Goal: Communication & Community: Participate in discussion

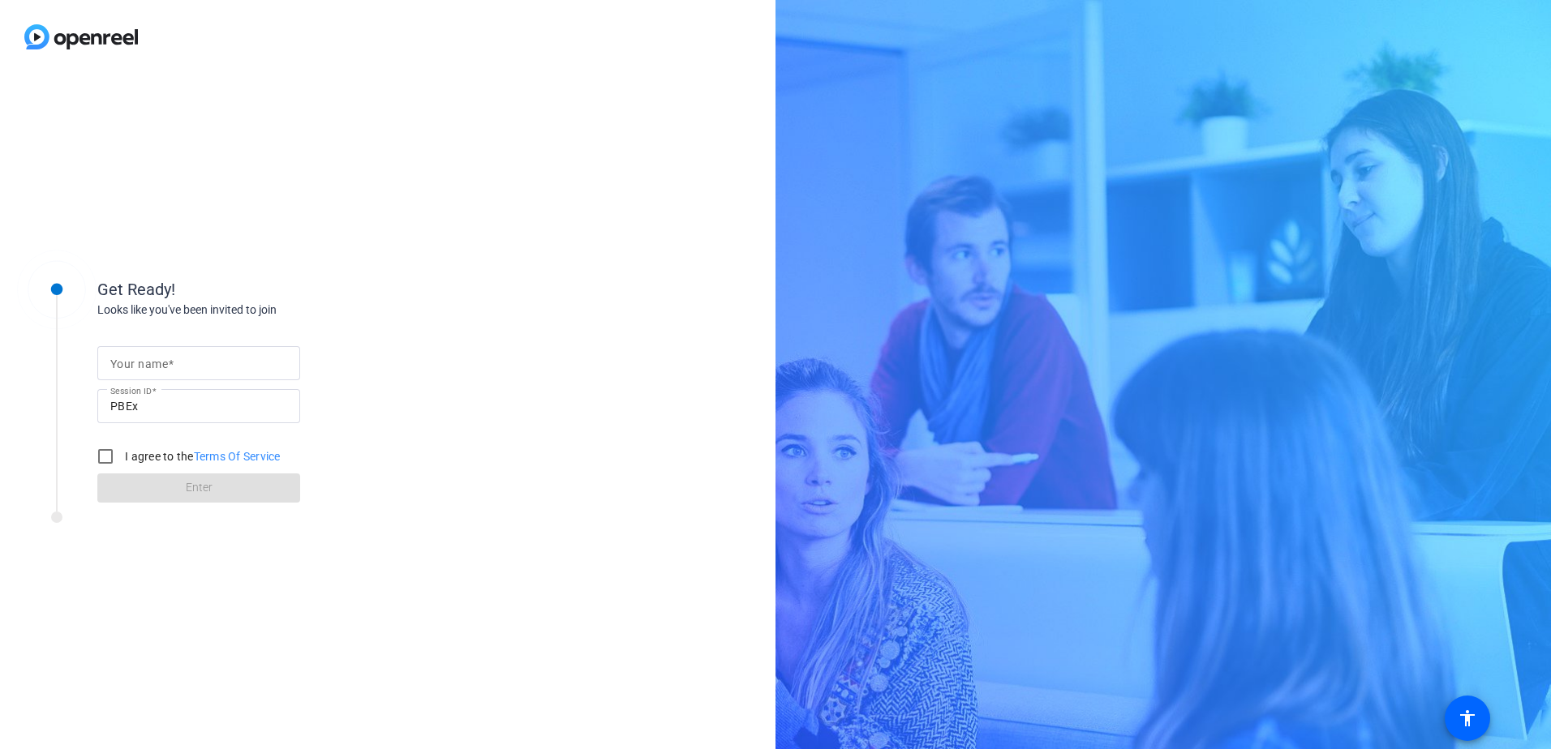
click at [200, 372] on input "Your name" at bounding box center [198, 363] width 177 height 19
type input "Nobu Ota, SAP"
click at [114, 462] on input "I agree to the Terms Of Service" at bounding box center [105, 456] width 32 height 32
checkbox input "true"
click at [202, 509] on div "Get Ready! Looks like you've been invited to join Your name Nobu Ota, SAP Sessi…" at bounding box center [219, 380] width 406 height 263
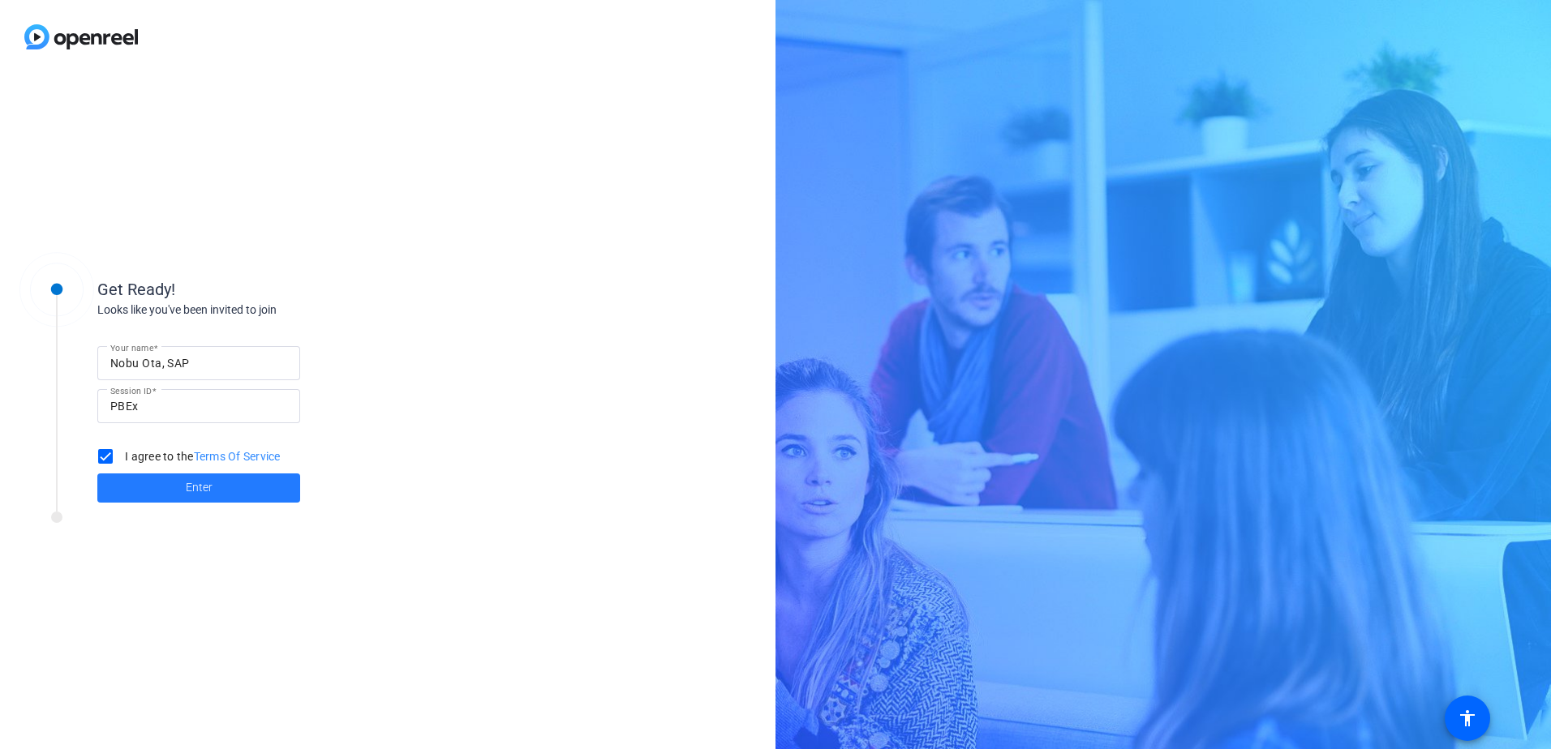
click at [202, 498] on span at bounding box center [198, 488] width 203 height 39
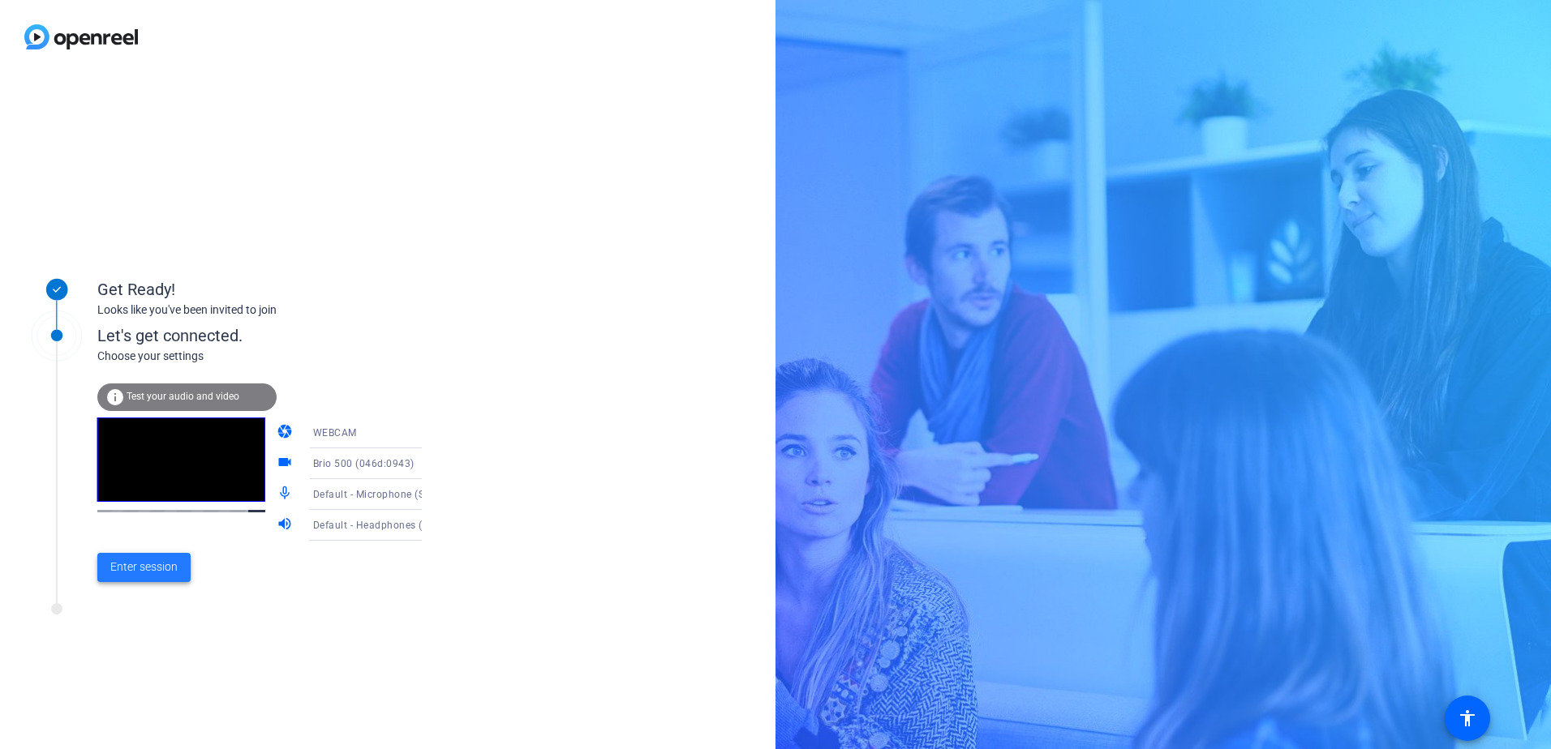
click at [174, 575] on span "Enter session" at bounding box center [143, 567] width 67 height 17
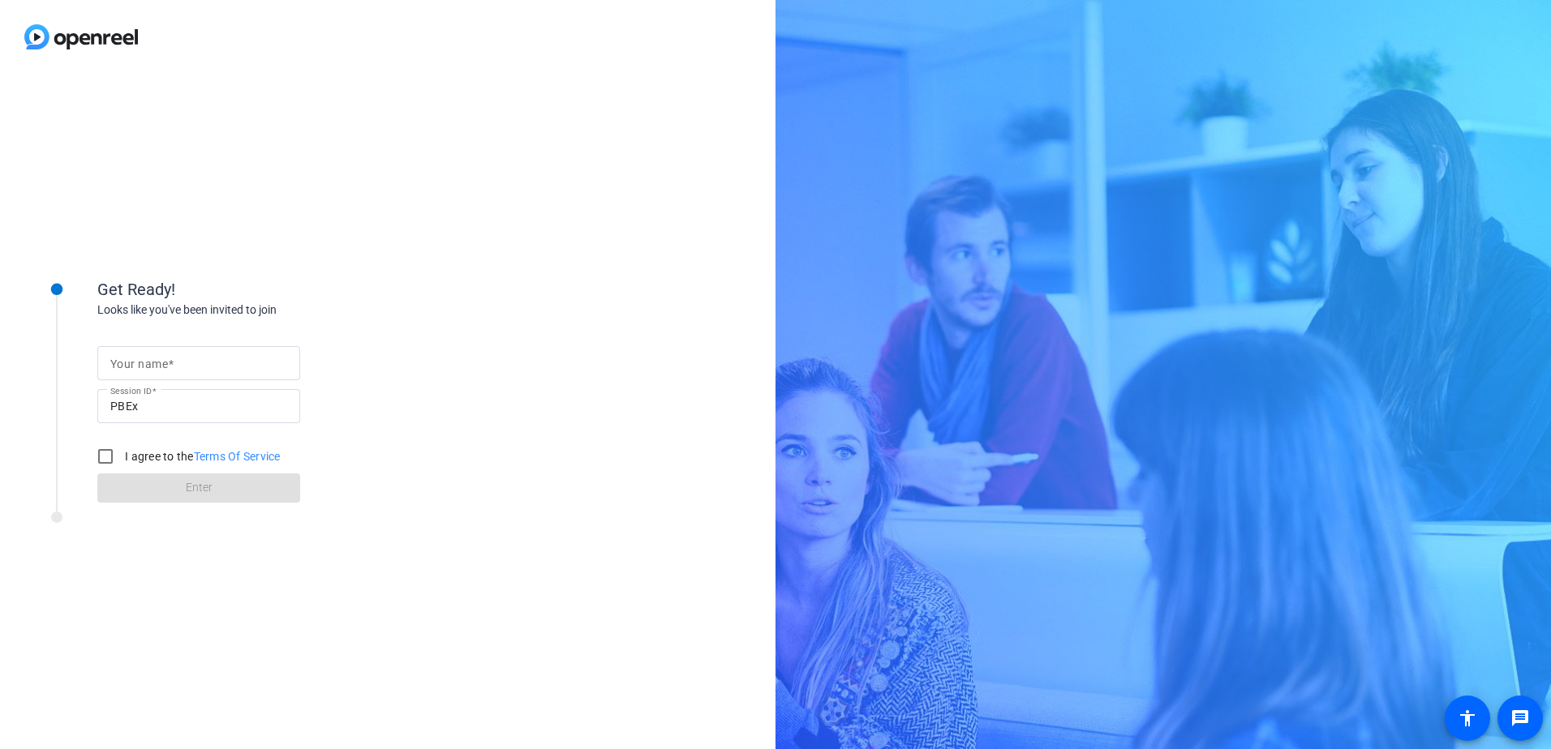
click at [190, 370] on input "Your name" at bounding box center [198, 363] width 177 height 19
type input "Nobu Ota, SAP"
click at [105, 450] on input "I agree to the Terms Of Service" at bounding box center [105, 456] width 32 height 32
checkbox input "true"
click at [145, 496] on span at bounding box center [198, 488] width 203 height 39
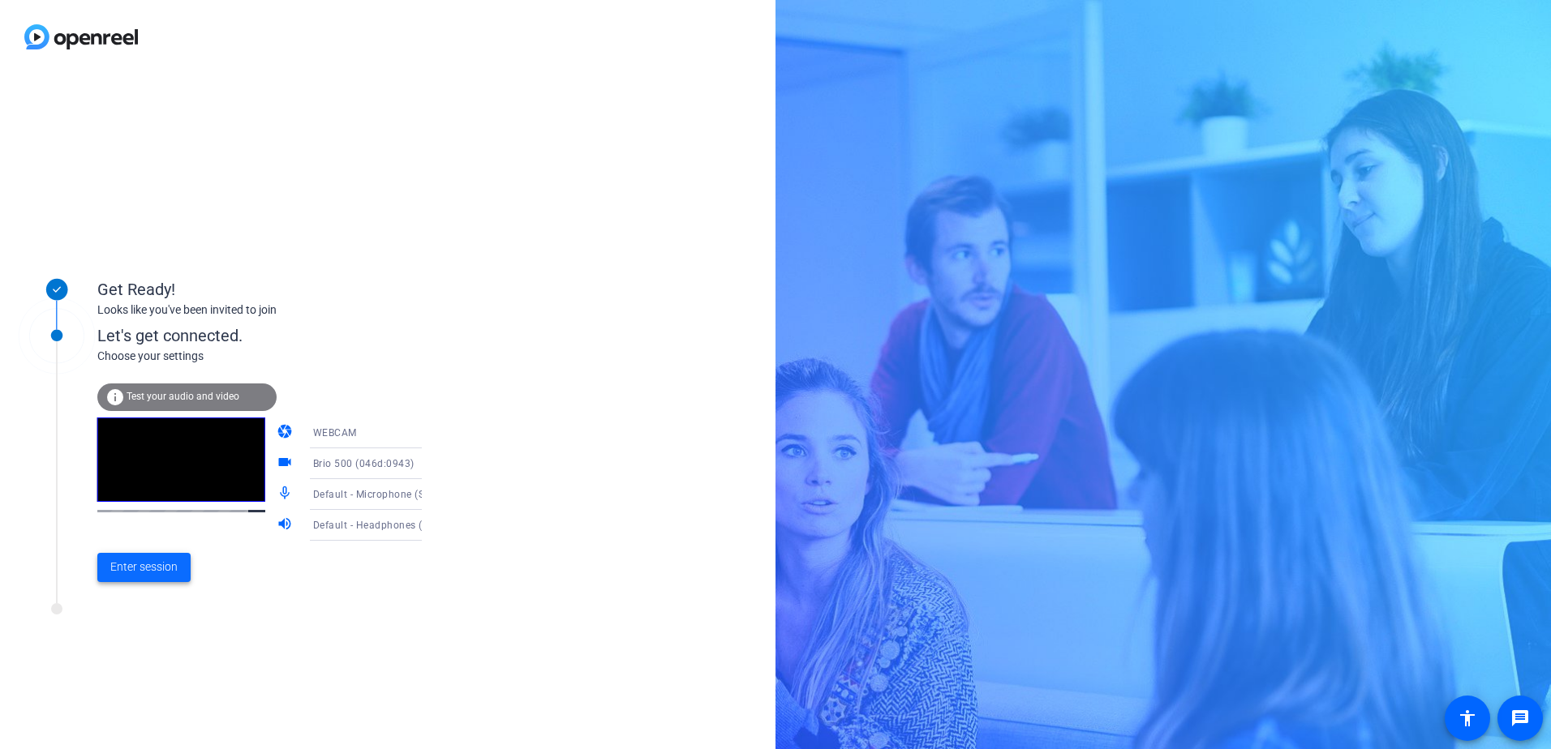
click at [147, 565] on span "Enter session" at bounding box center [143, 567] width 67 height 17
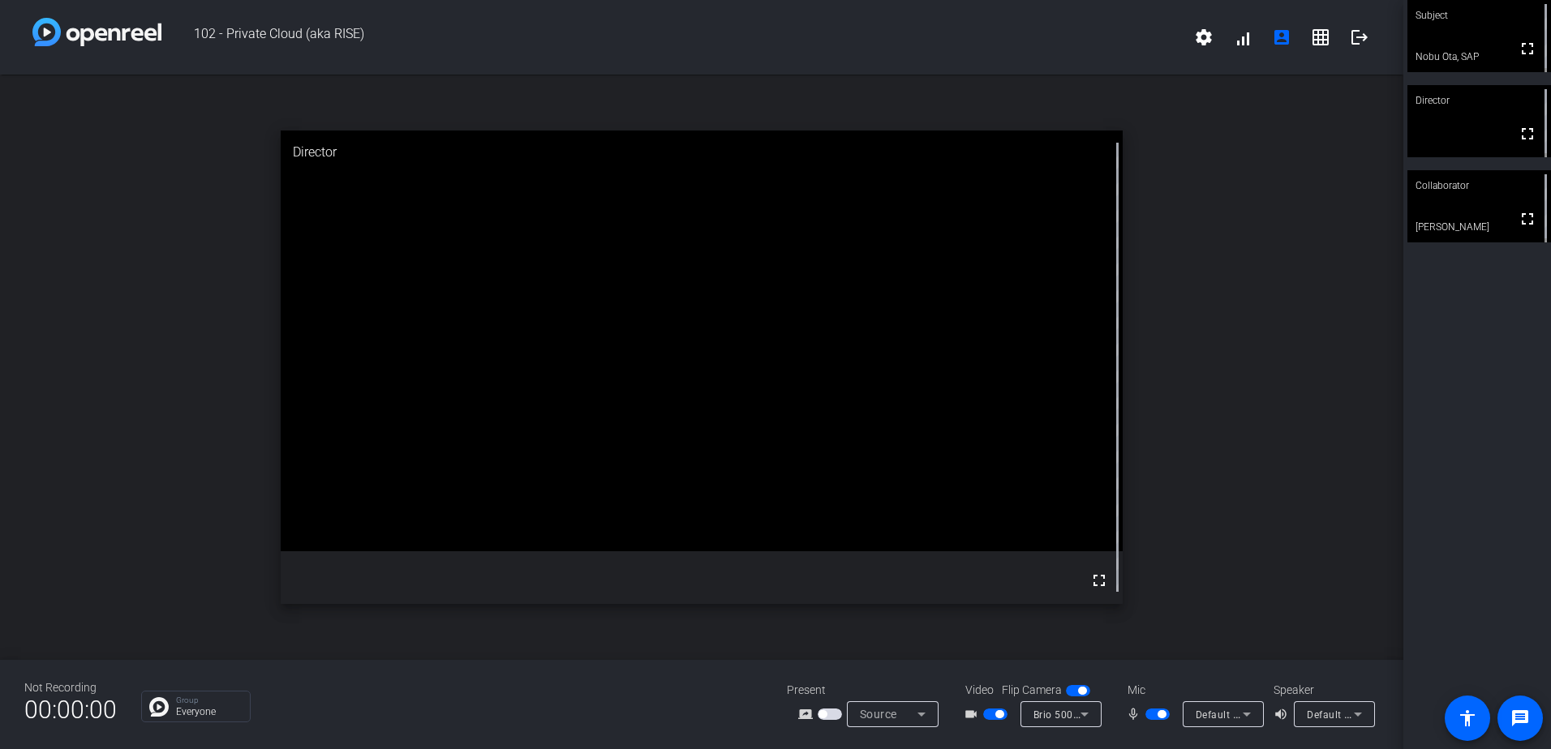
click at [1062, 722] on div "Brio 500 (046d:0943)" at bounding box center [1056, 715] width 47 height 20
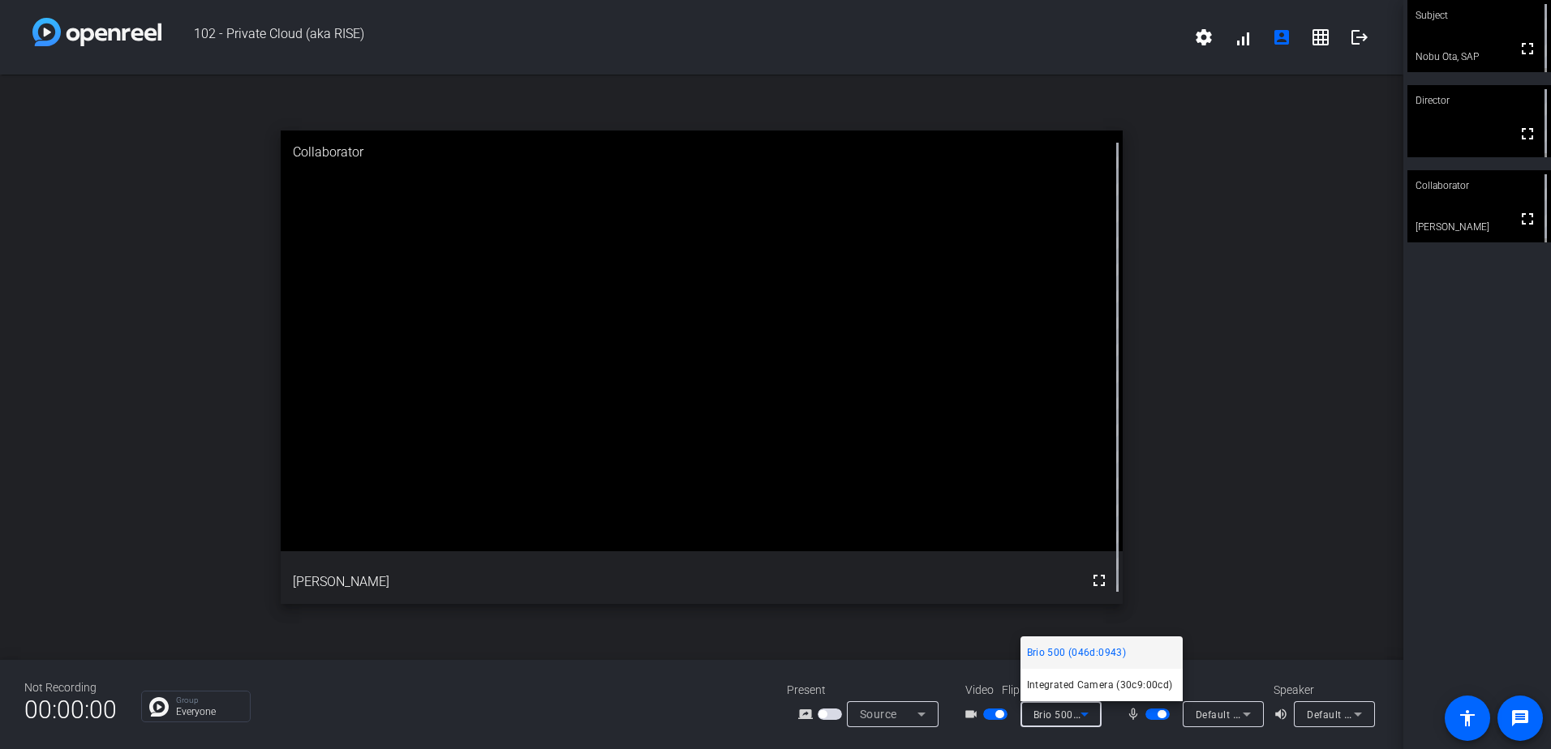
click at [1240, 717] on div at bounding box center [775, 374] width 1551 height 749
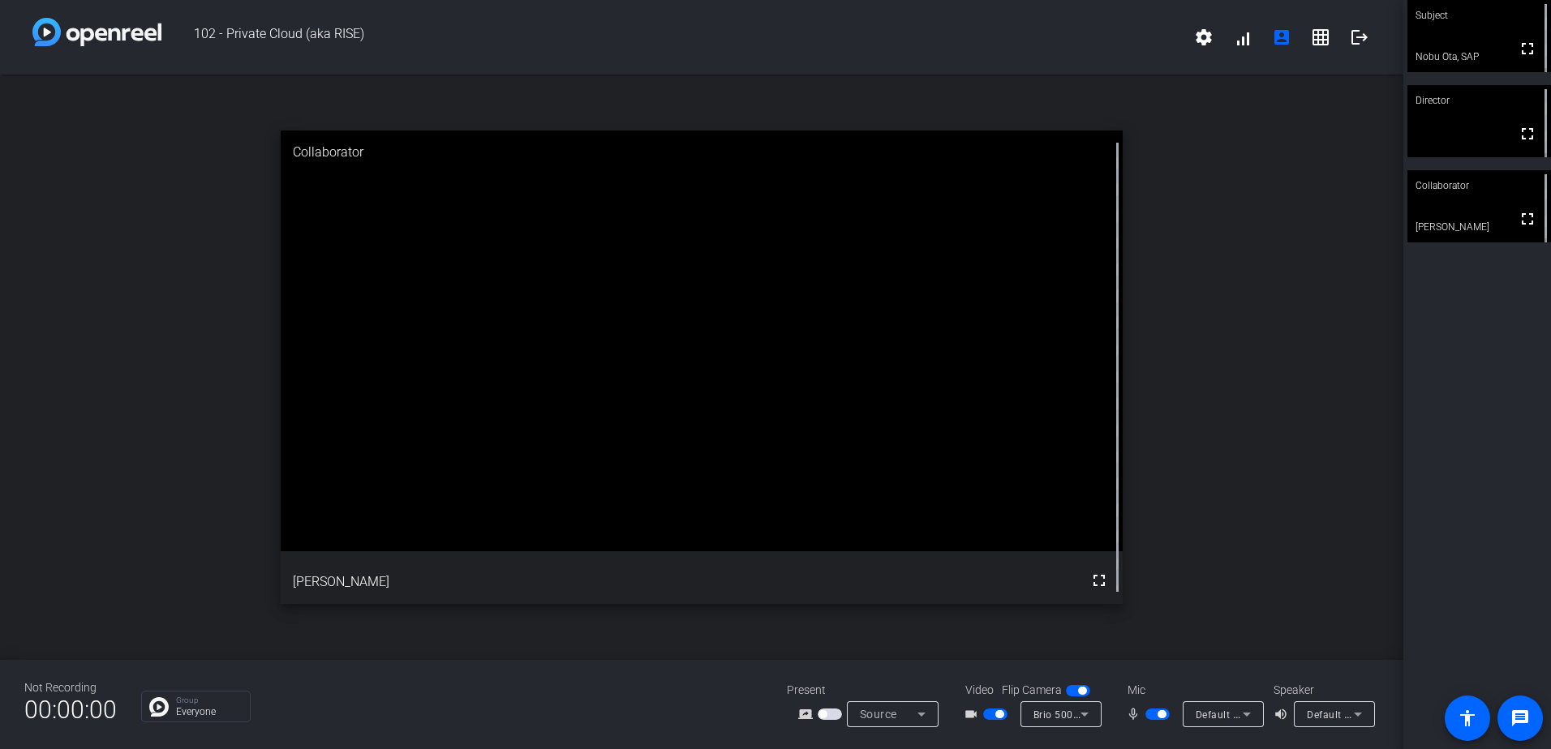
click at [1359, 715] on icon at bounding box center [1358, 715] width 8 height 4
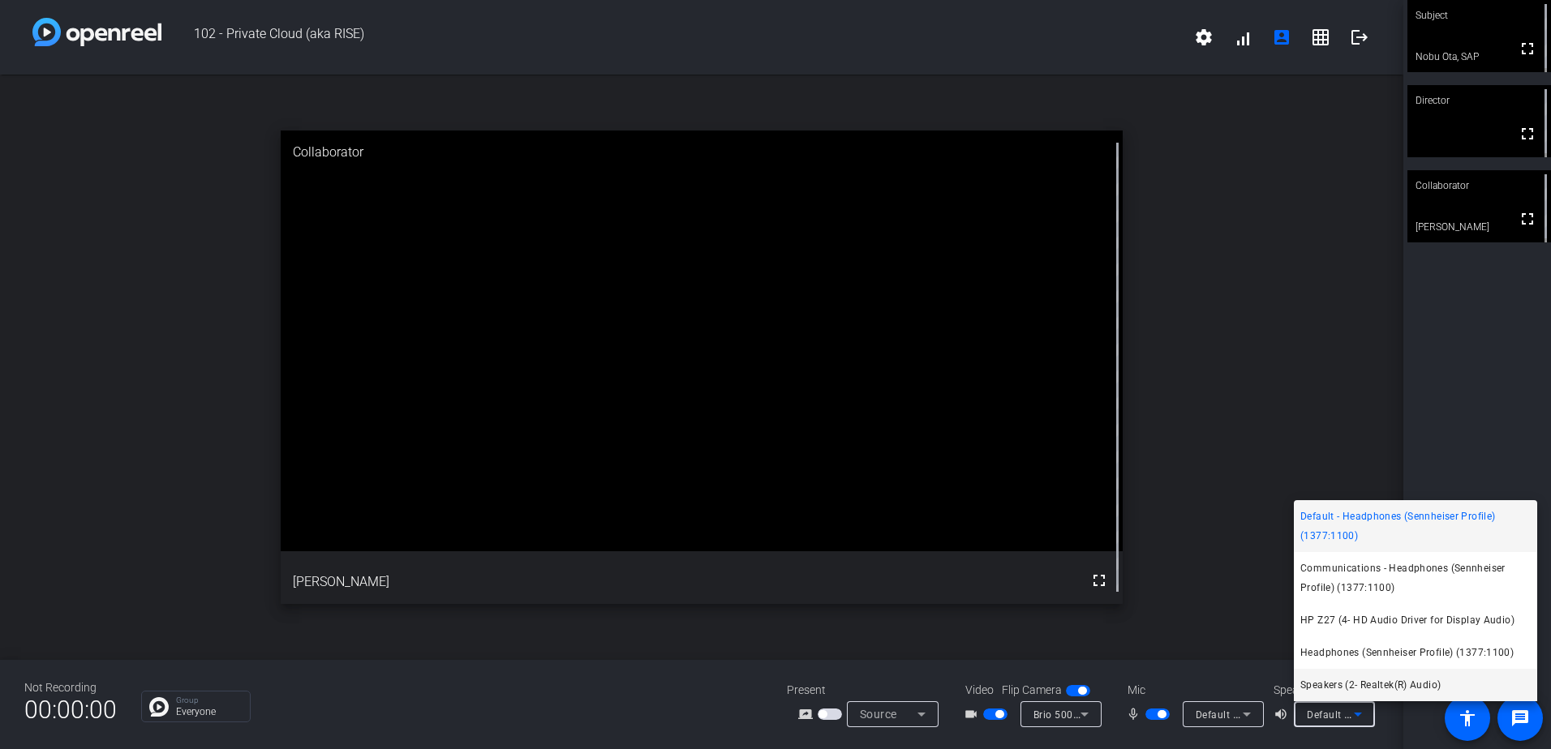
click at [1387, 686] on span "Speakers (2- Realtek(R) Audio)" at bounding box center [1370, 685] width 140 height 19
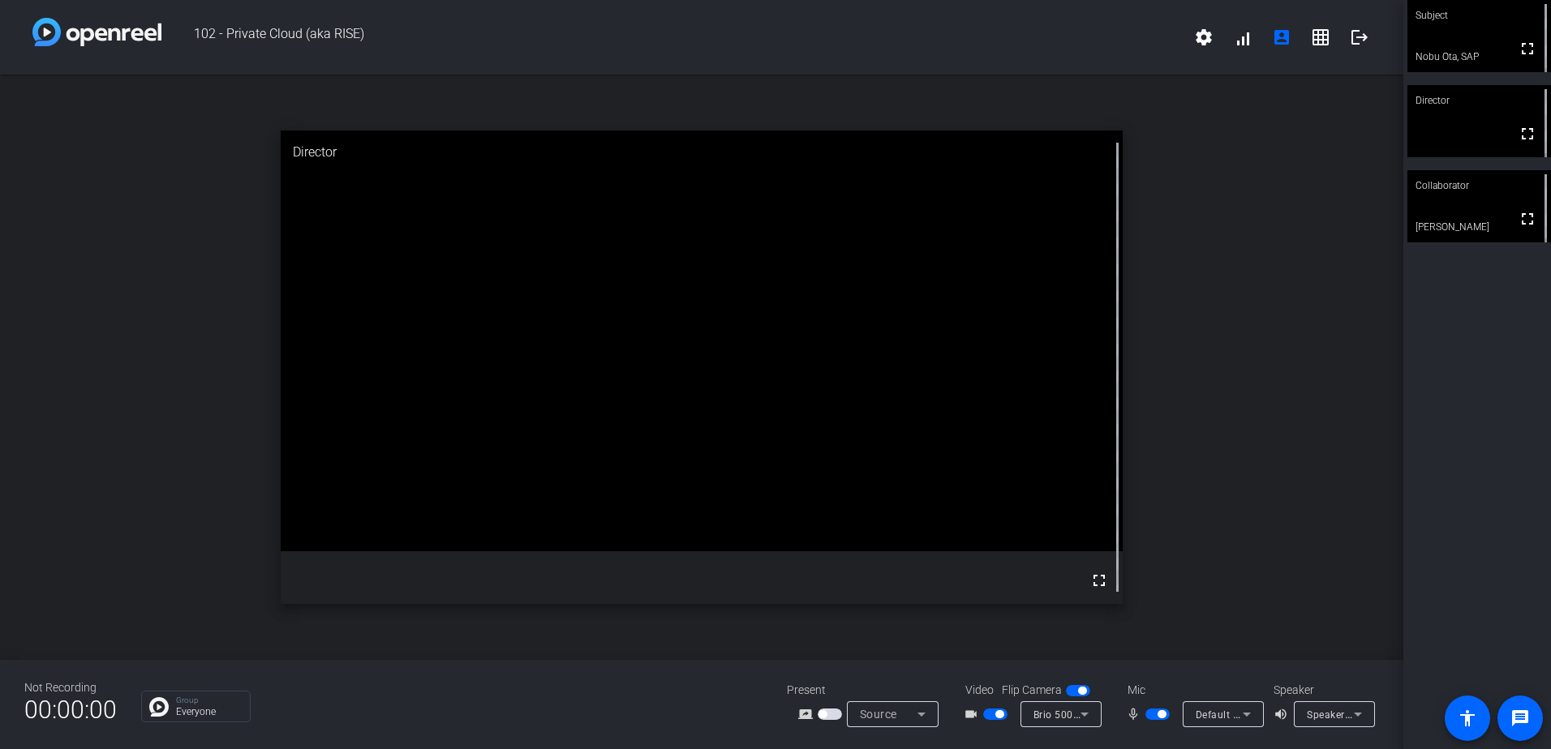
click at [1247, 273] on div "open_in_new Director fullscreen" at bounding box center [701, 368] width 1403 height 586
click at [1351, 714] on icon at bounding box center [1357, 714] width 19 height 19
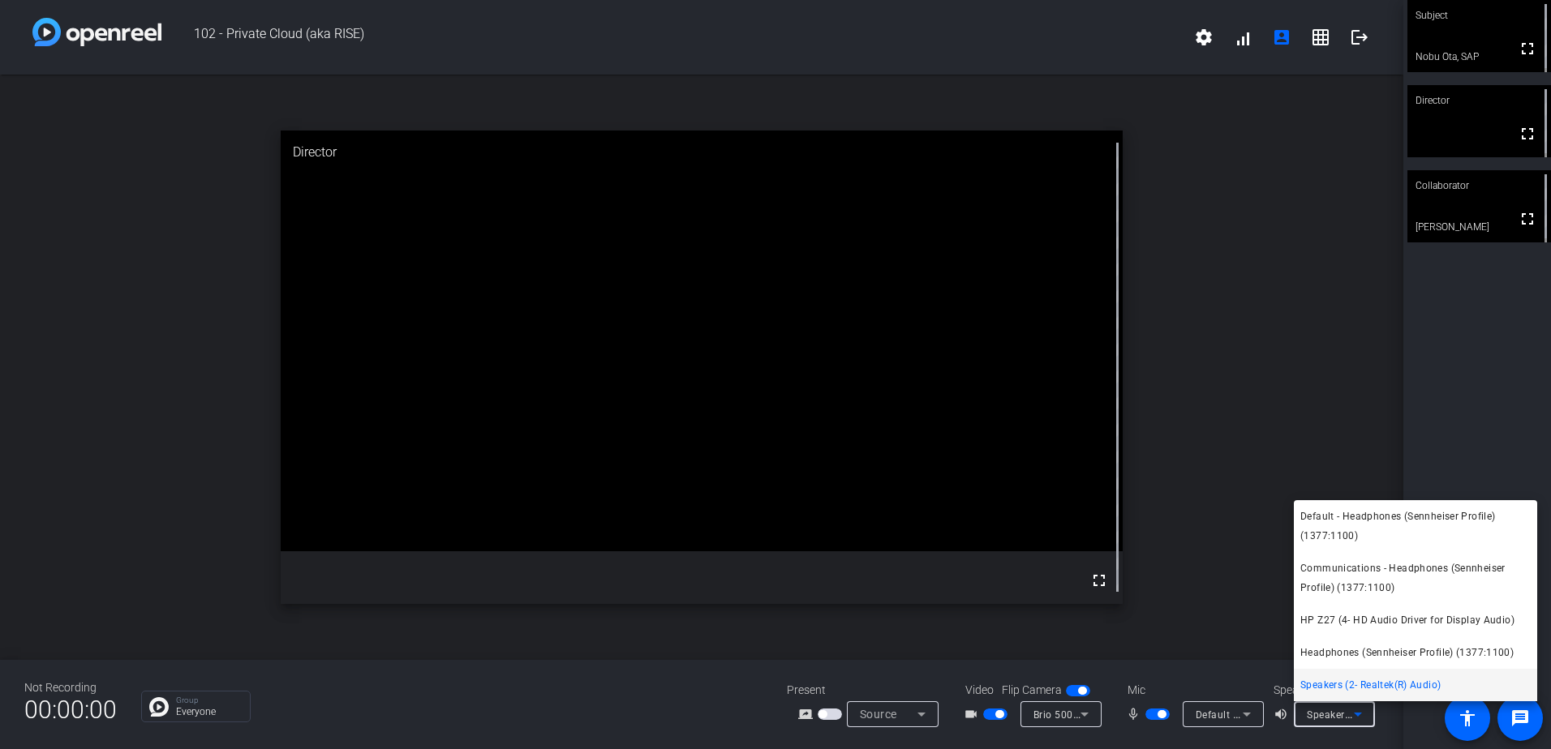
click at [1195, 736] on div at bounding box center [775, 374] width 1551 height 749
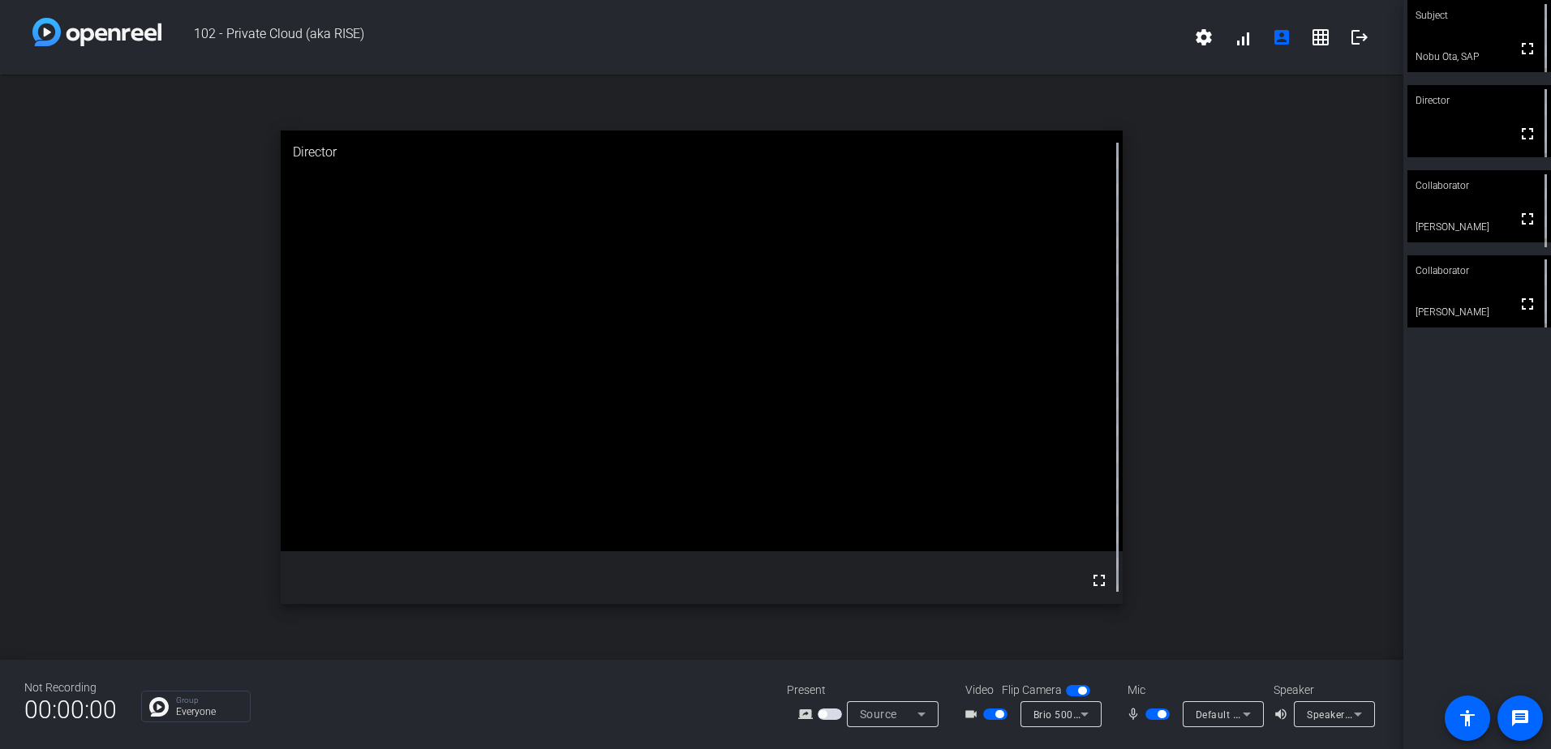
click at [1056, 715] on span "Brio 500 (046d:0943)" at bounding box center [1083, 714] width 101 height 13
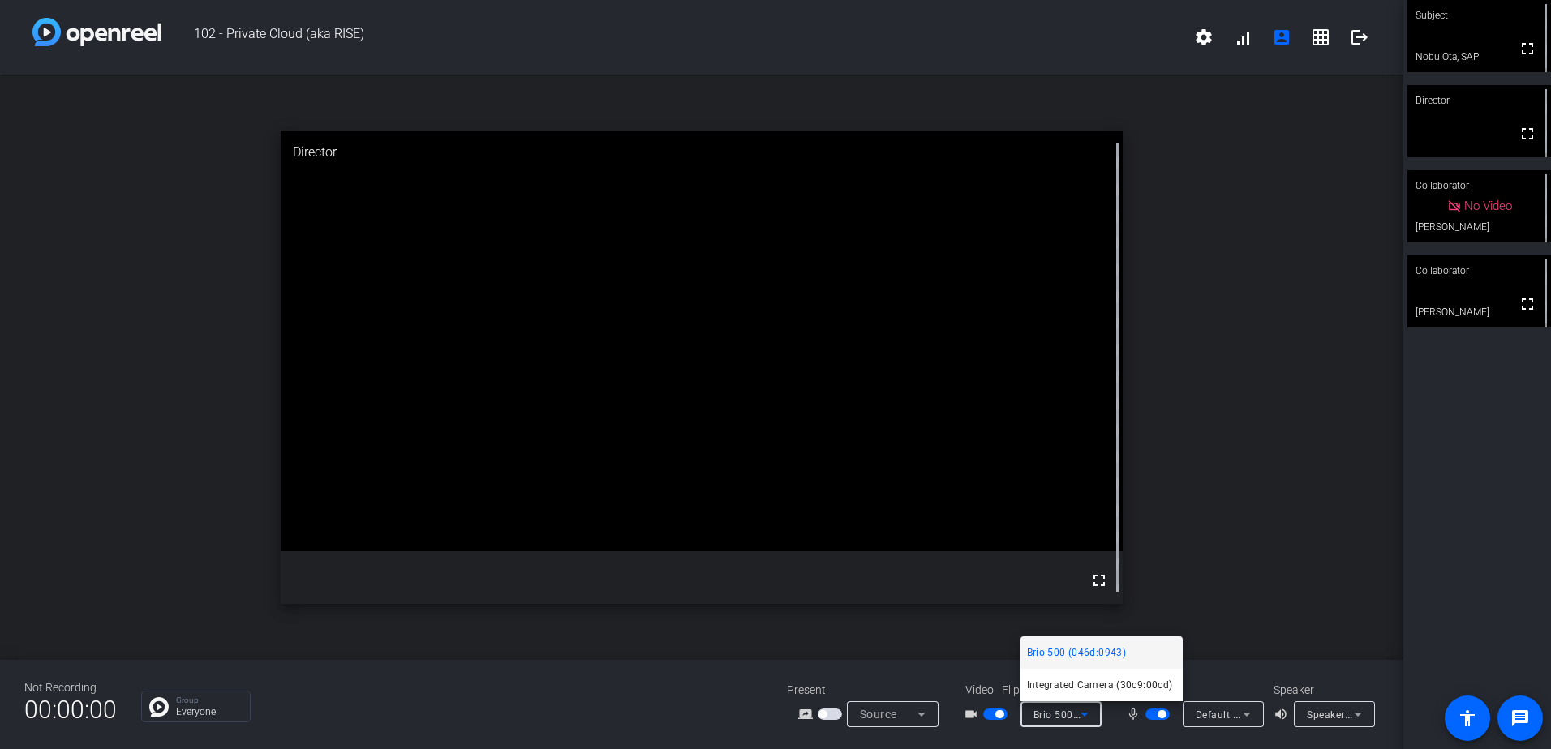
click at [994, 718] on div at bounding box center [775, 374] width 1551 height 749
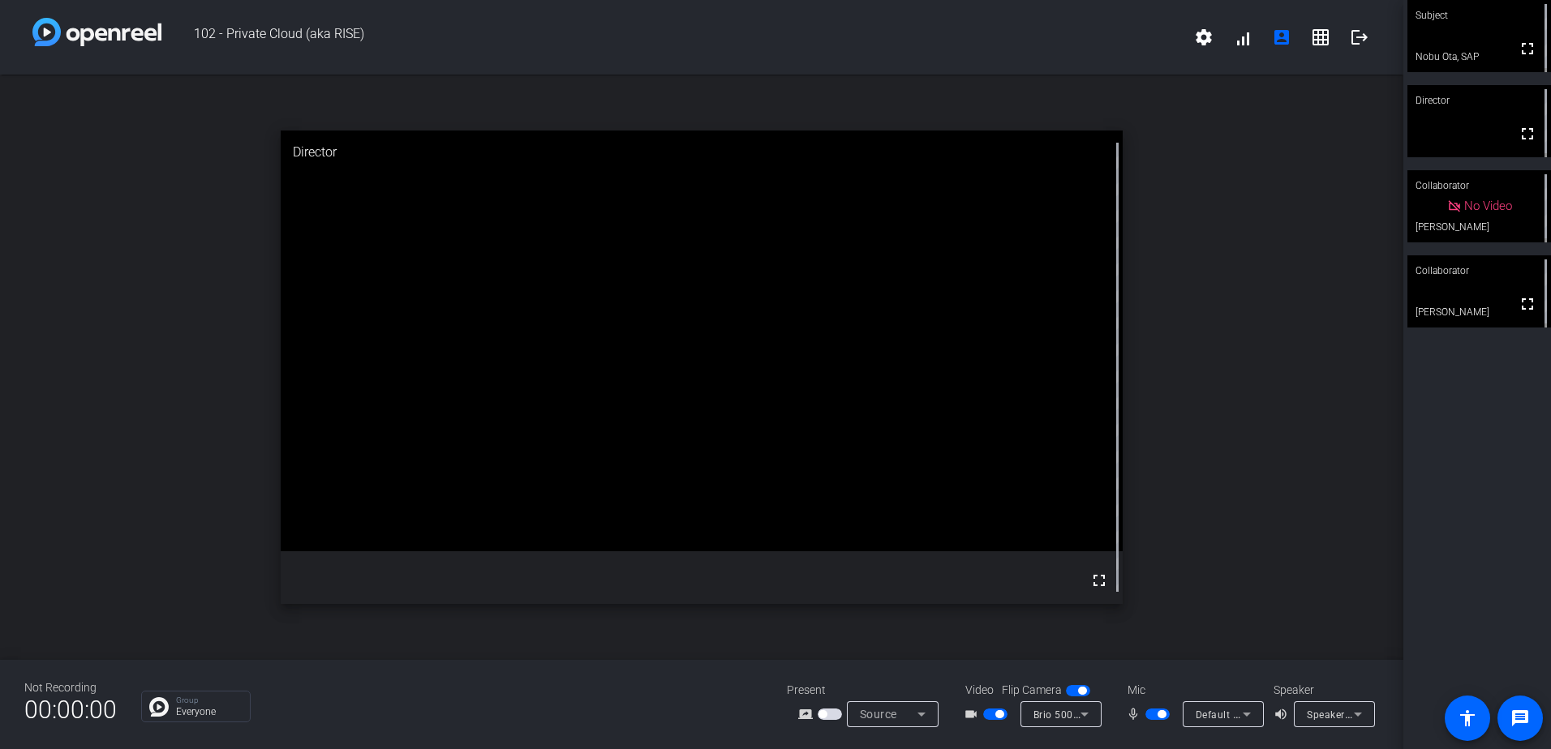
click at [994, 718] on span "button" at bounding box center [995, 714] width 24 height 11
click at [701, 27] on span "102 - Private Cloud (aka RISE)" at bounding box center [672, 37] width 1023 height 39
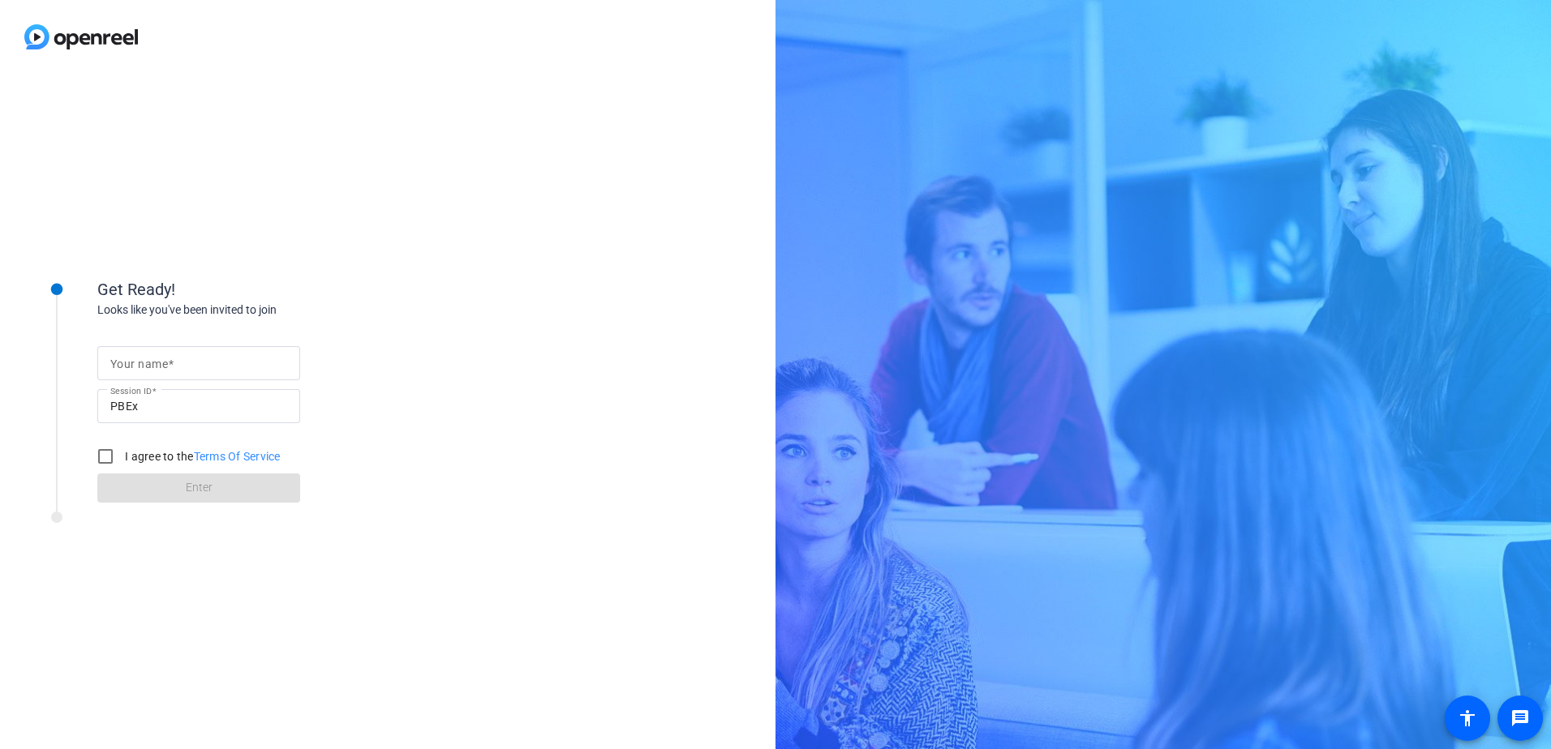
click at [157, 371] on input "Your name" at bounding box center [198, 363] width 177 height 19
type input "Nobu Ota, SAP"
click at [170, 457] on label "I agree to the Terms Of Service" at bounding box center [201, 457] width 159 height 16
click at [122, 457] on input "I agree to the Terms Of Service" at bounding box center [105, 456] width 32 height 32
checkbox input "true"
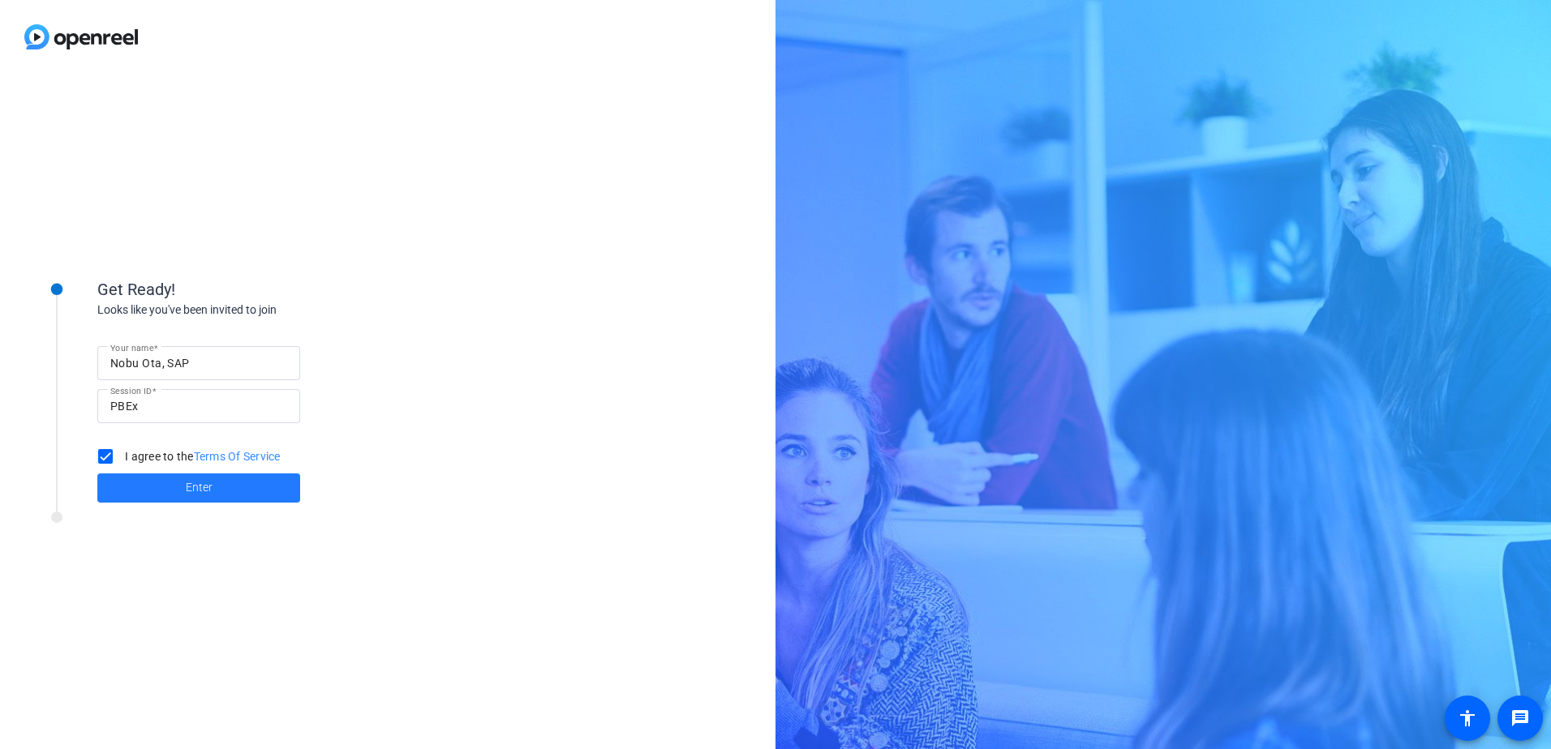
click at [185, 489] on span at bounding box center [198, 488] width 203 height 39
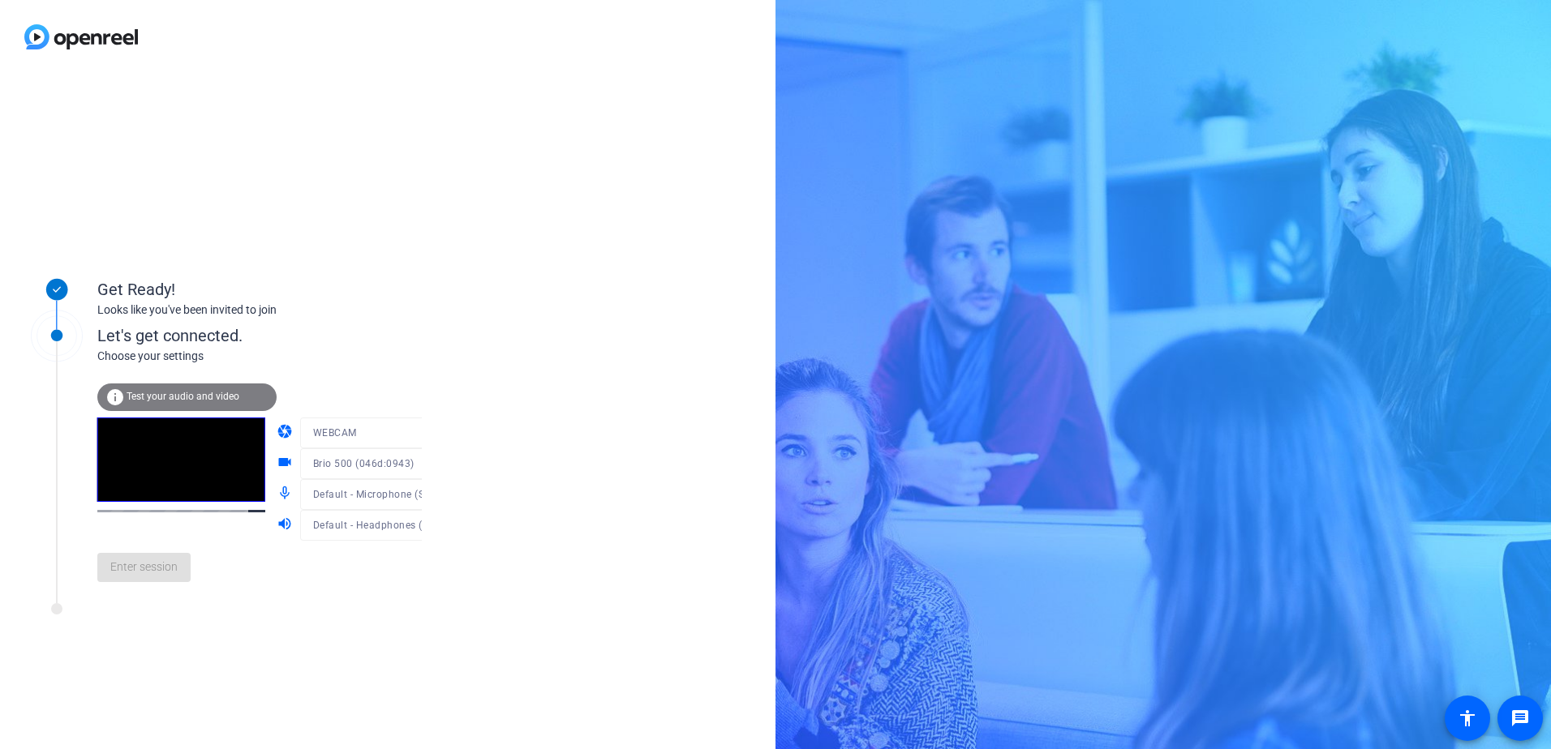
click at [401, 470] on mat-form-field "Brio 500 (046d:0943)" at bounding box center [378, 464] width 156 height 31
click at [397, 462] on div "camera WEBCAM videocam Brio 500 (046d:0943) mic_none Default - Microphone (Senn…" at bounding box center [366, 479] width 179 height 123
click at [428, 462] on icon at bounding box center [437, 463] width 19 height 19
click at [397, 462] on div at bounding box center [775, 374] width 1551 height 749
click at [168, 568] on span "Enter session" at bounding box center [143, 567] width 67 height 17
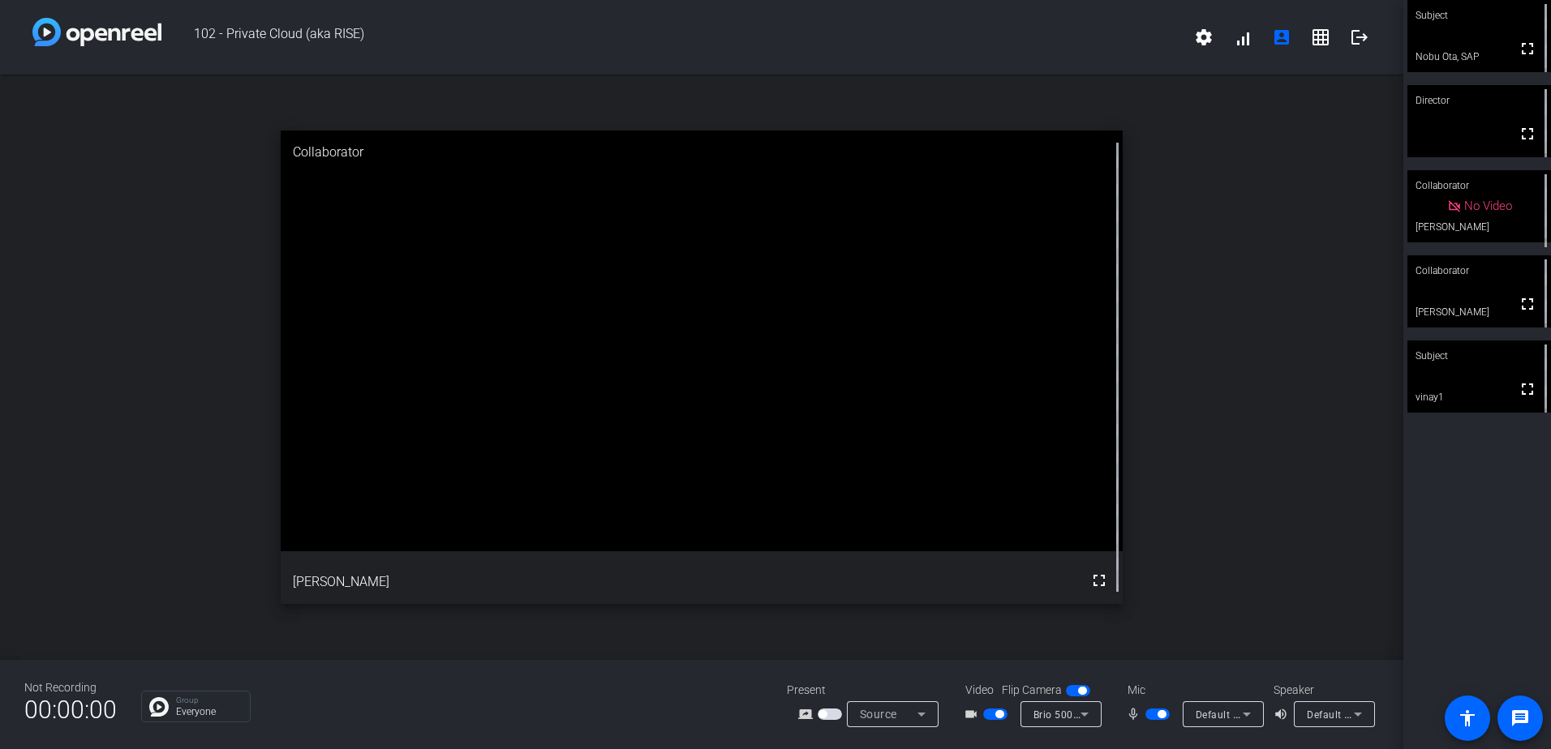
click at [1362, 710] on icon at bounding box center [1357, 714] width 19 height 19
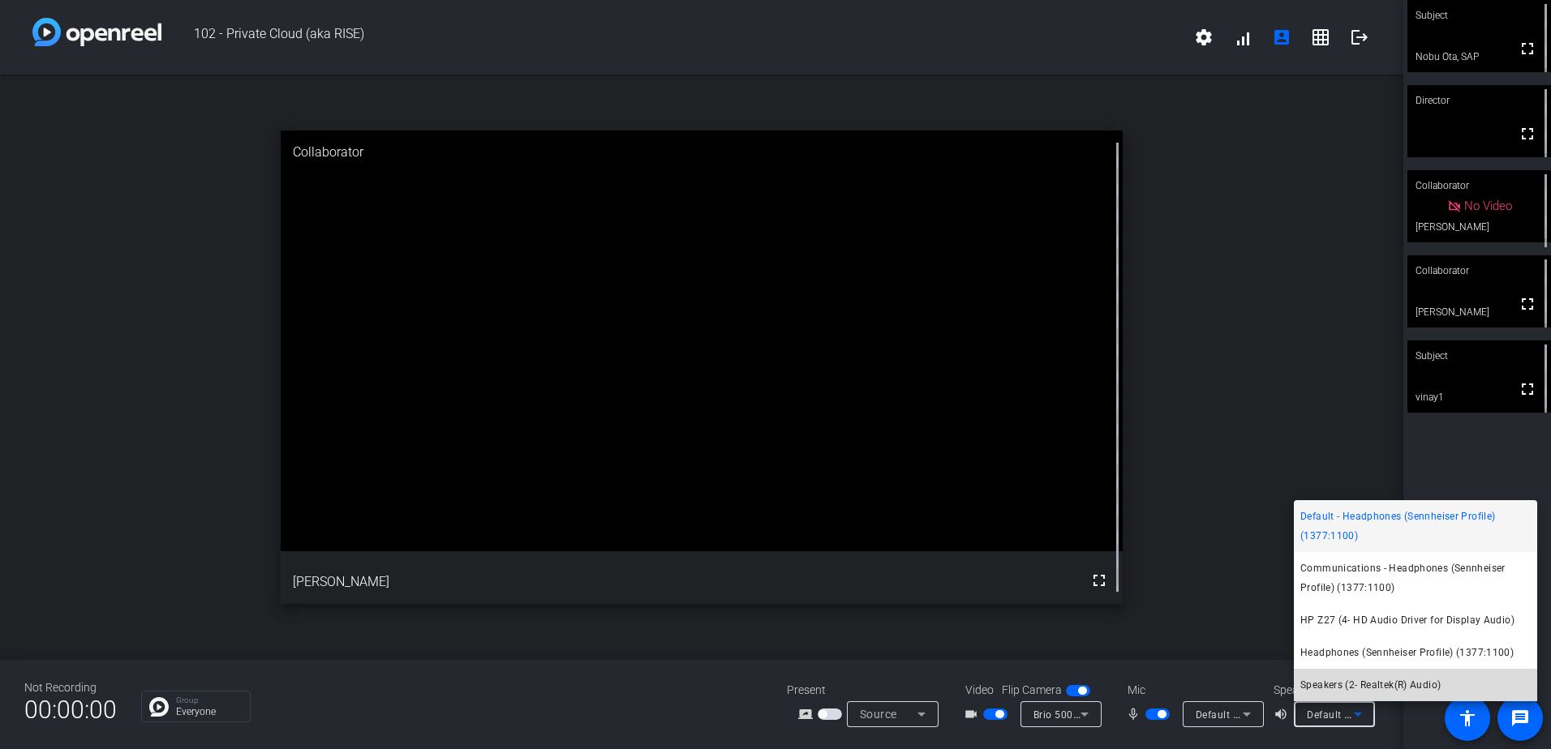
click at [1364, 696] on mat-option "Speakers (2- Realtek(R) Audio)" at bounding box center [1415, 685] width 243 height 32
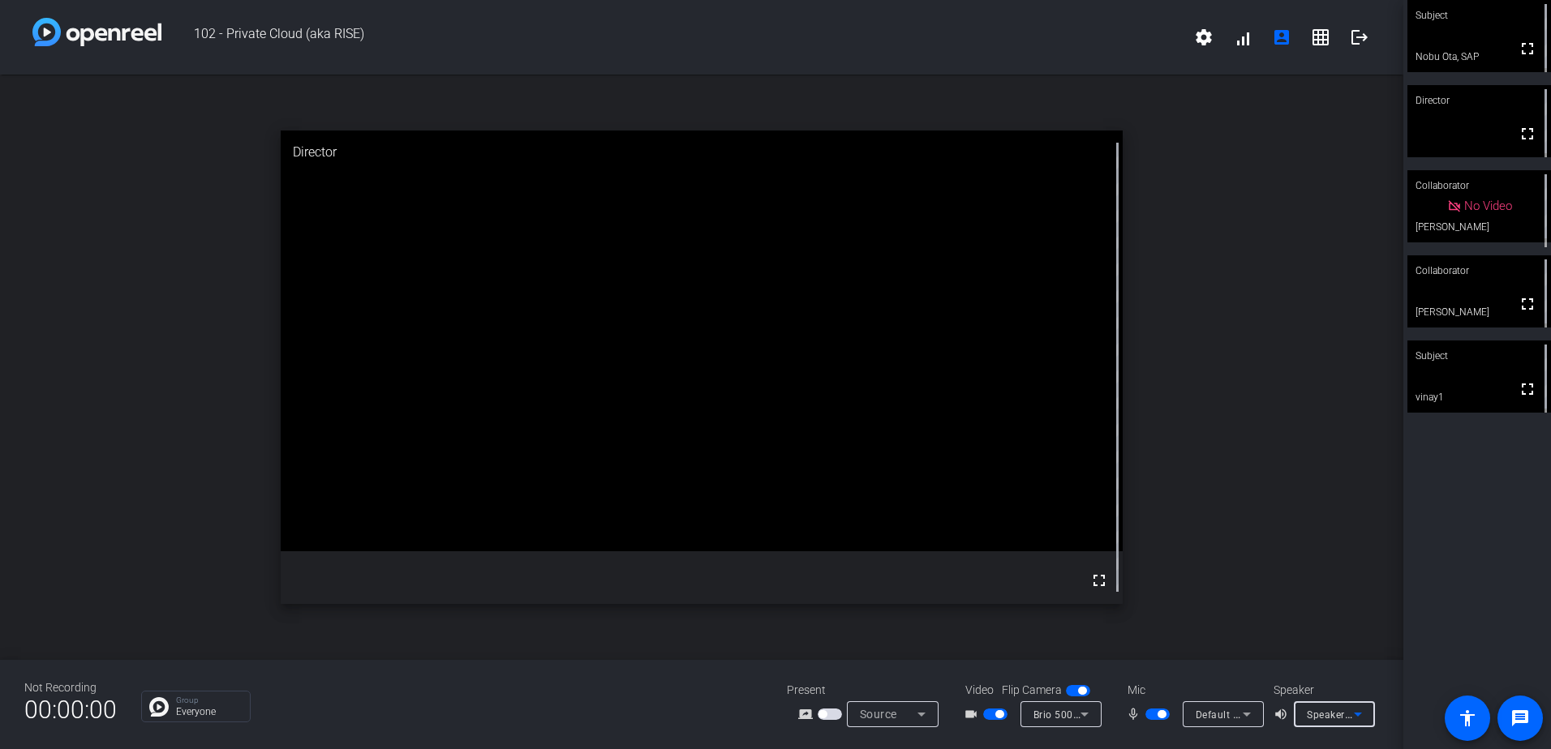
click at [1064, 720] on span "Brio 500 (046d:0943)" at bounding box center [1083, 714] width 101 height 13
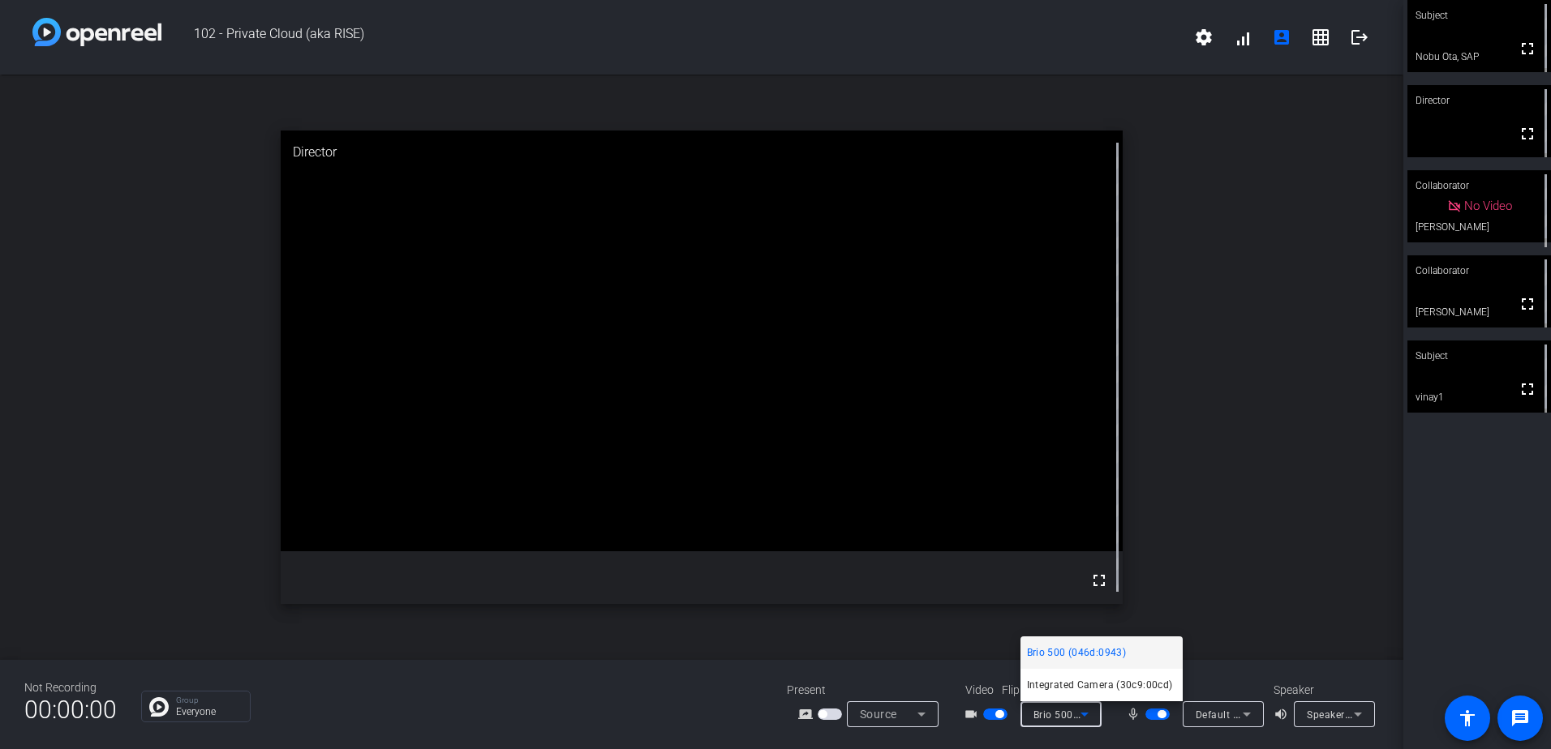
click at [1064, 720] on div at bounding box center [775, 374] width 1551 height 749
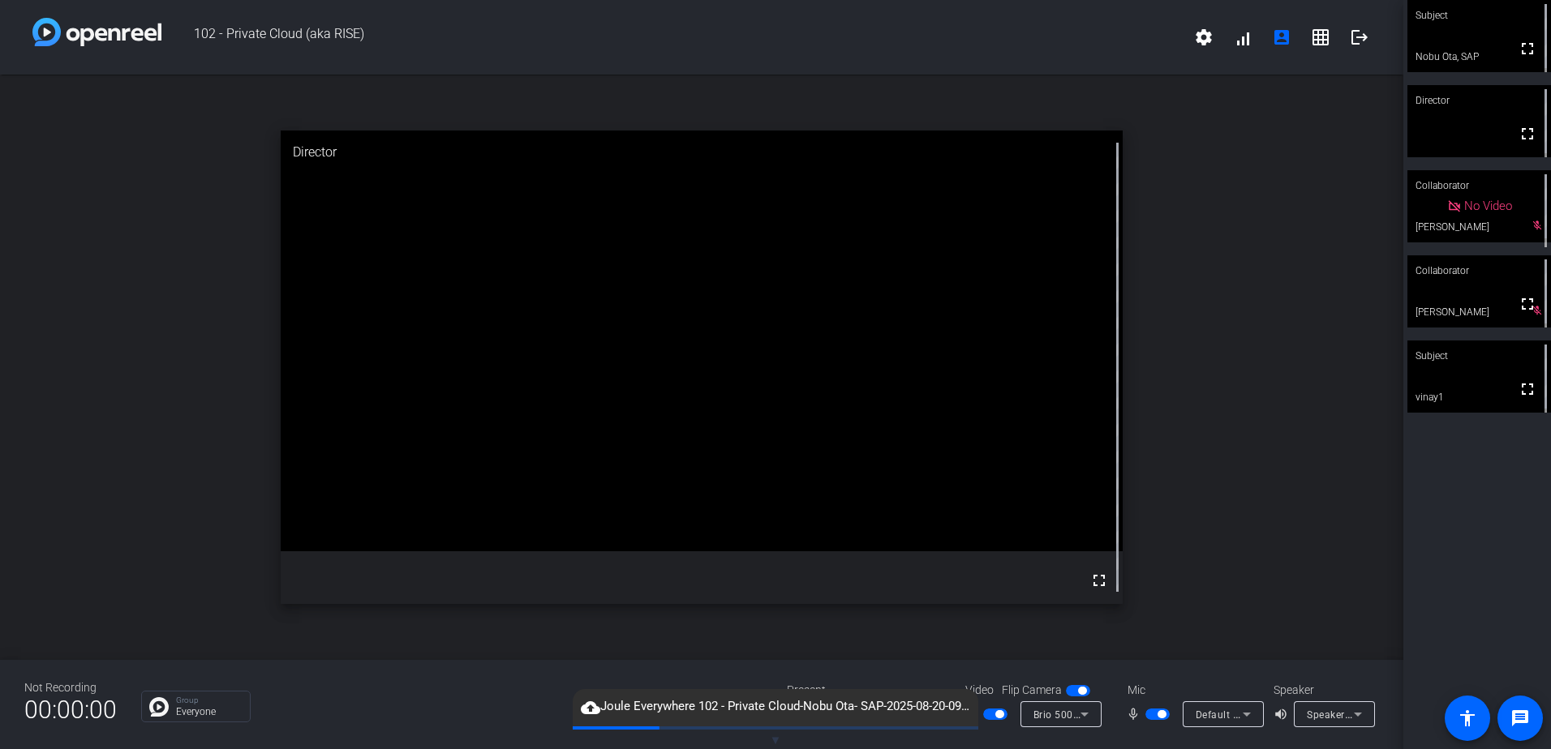
click at [839, 360] on video at bounding box center [702, 341] width 842 height 421
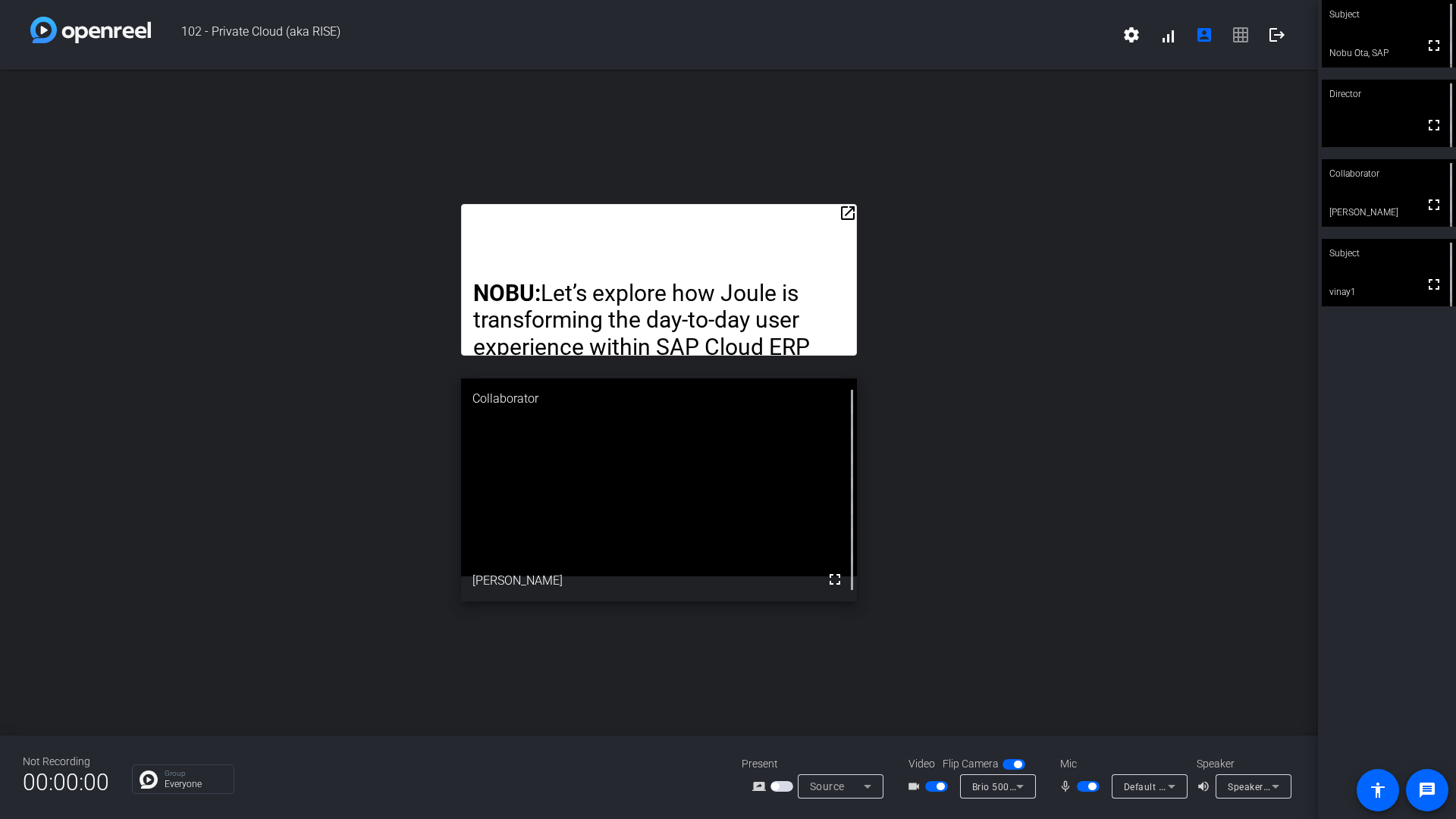
click at [1117, 588] on div "open_in_new NOBU: Let’s explore how Joule is transforming the day-to-day user e…" at bounding box center [659, 403] width 1319 height 666
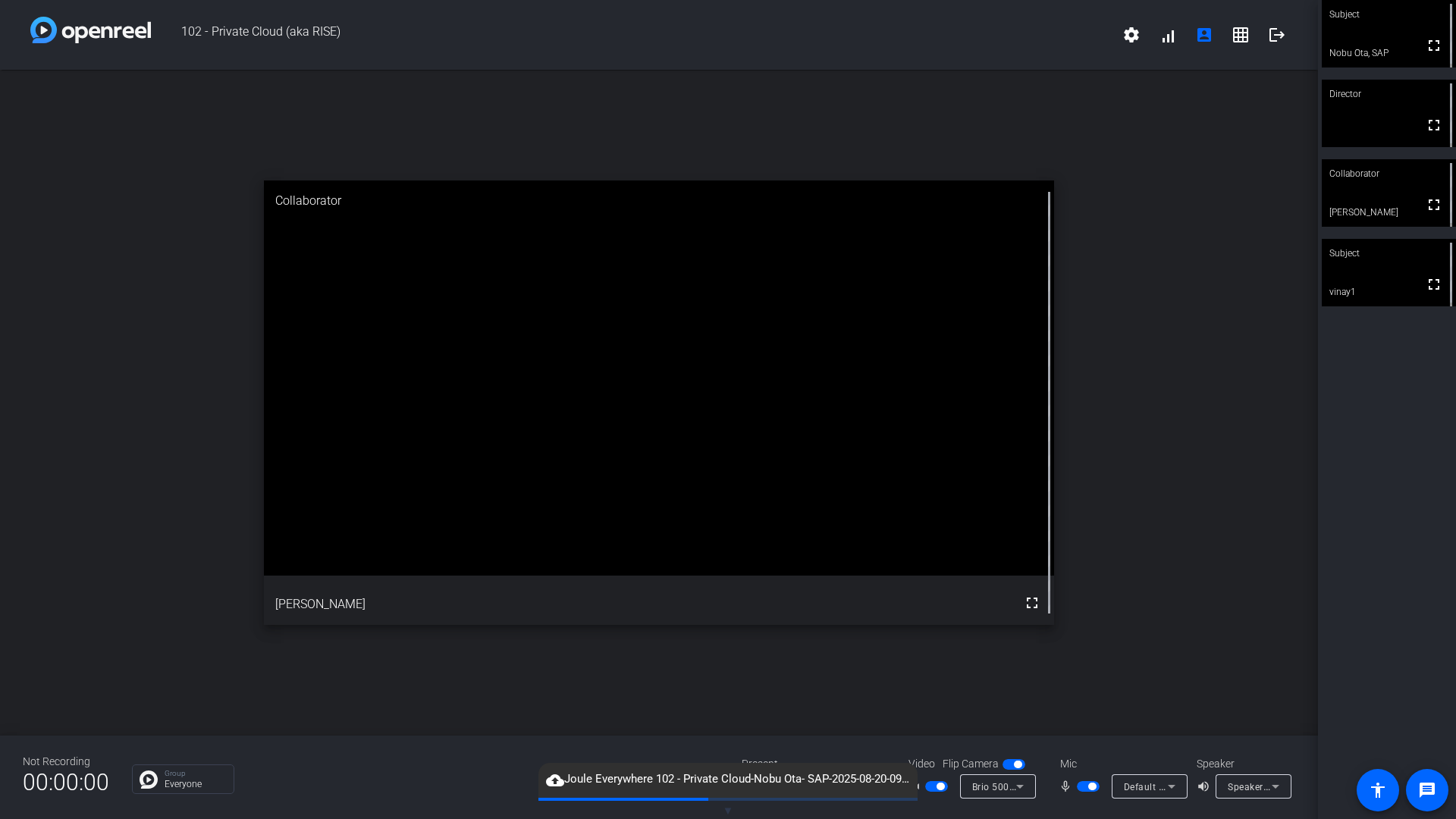
click at [997, 18] on span "102 - Private Cloud (aka RISE)" at bounding box center [631, 35] width 962 height 36
click at [1253, 635] on div "open_in_new Collaborator fullscreen [PERSON_NAME]" at bounding box center [659, 403] width 1319 height 666
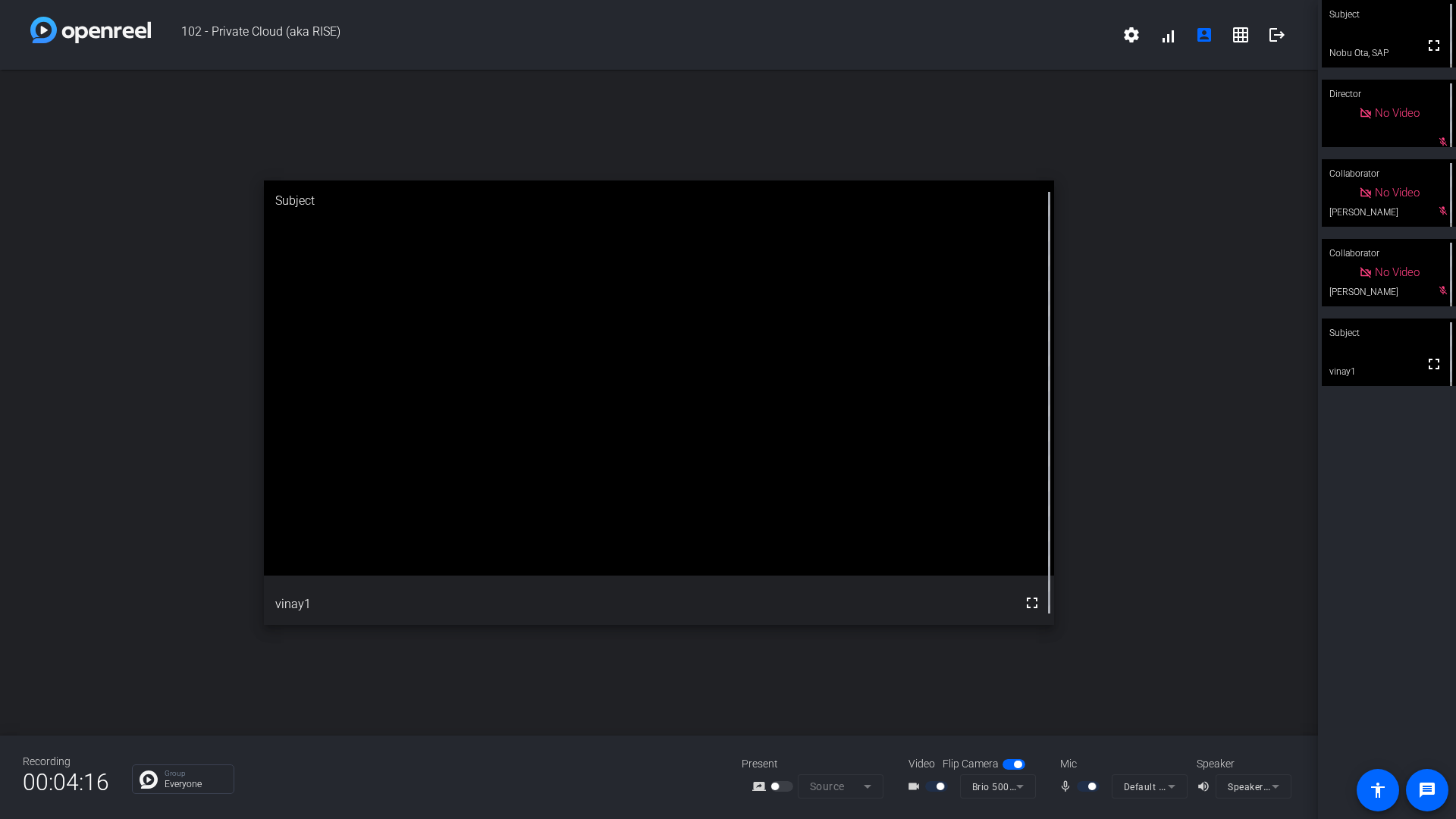
click at [939, 62] on div "102 - Private Cloud (aka RISE) settings signal_cellular_alt account_box grid_on…" at bounding box center [659, 35] width 1319 height 70
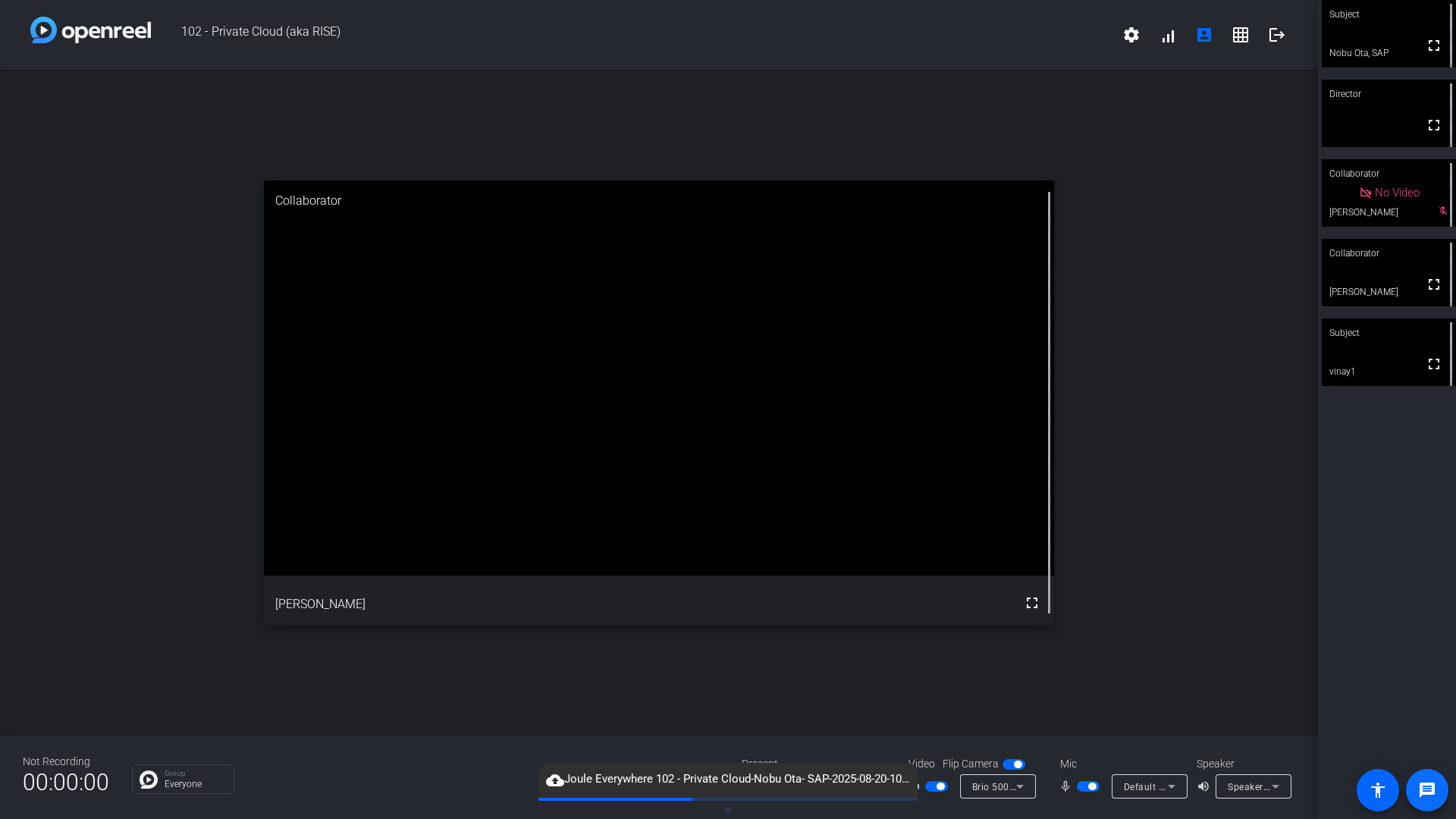
click at [1439, 787] on span at bounding box center [1427, 790] width 36 height 36
click at [1096, 640] on div "open_in_new Collaborator fullscreen [PERSON_NAME]" at bounding box center [659, 403] width 1319 height 666
click at [1371, 788] on mat-icon "accessibility" at bounding box center [1377, 789] width 18 height 18
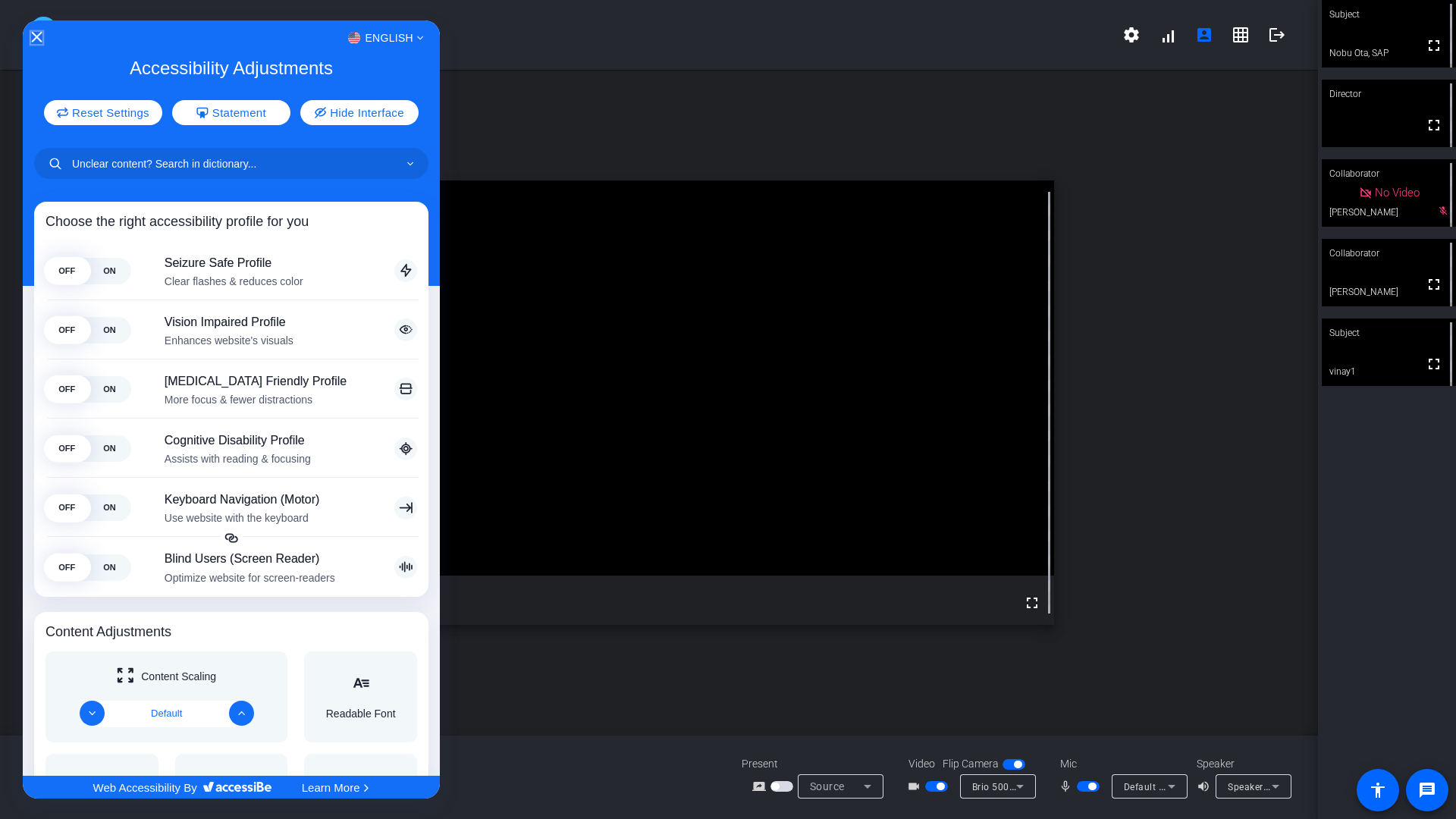
click at [35, 39] on icon "Close Accessibility Interface" at bounding box center [36, 36] width 10 height 10
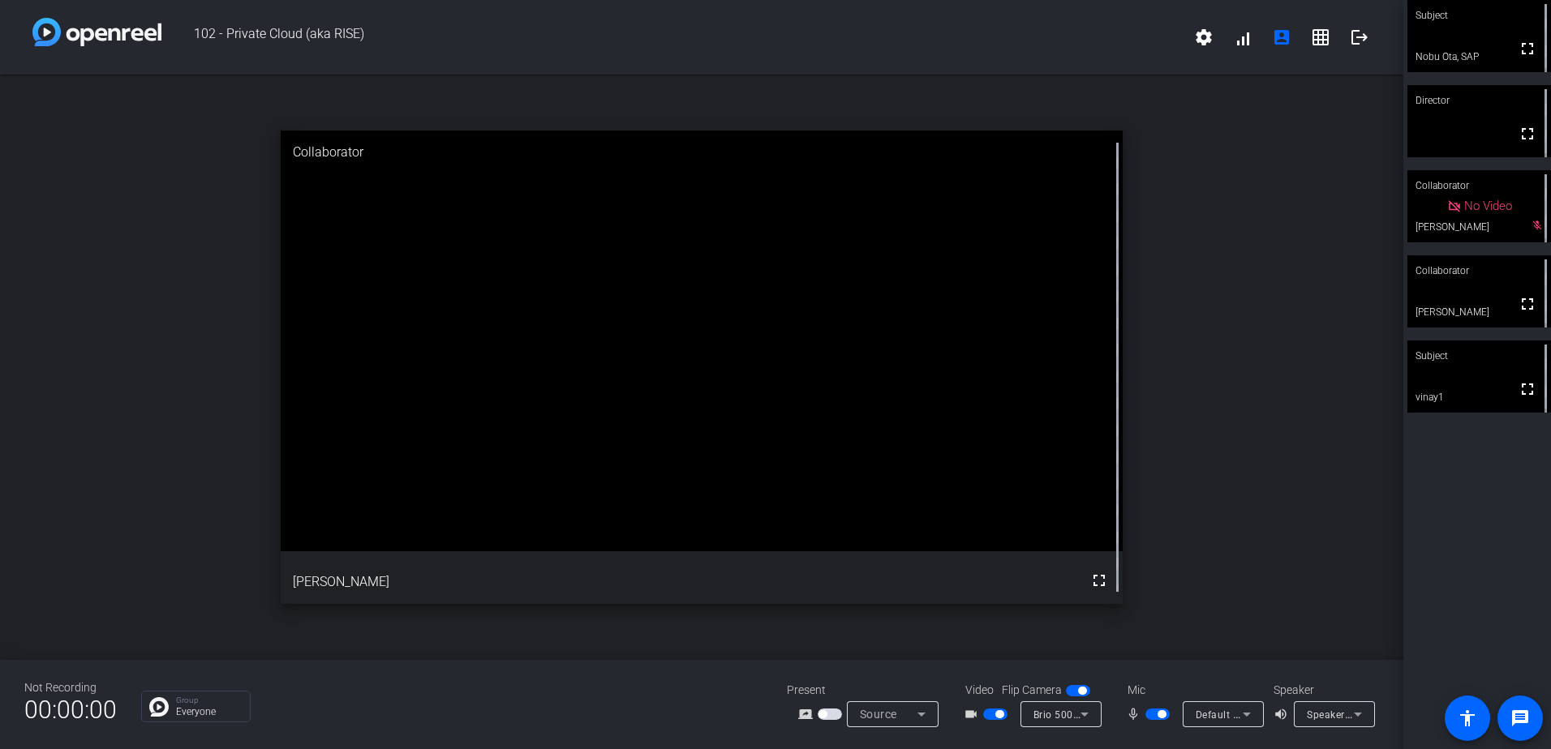
click at [1302, 349] on div "open_in_new Collaborator fullscreen [PERSON_NAME]" at bounding box center [701, 368] width 1403 height 586
click at [191, 713] on p "Everyone" at bounding box center [209, 712] width 66 height 10
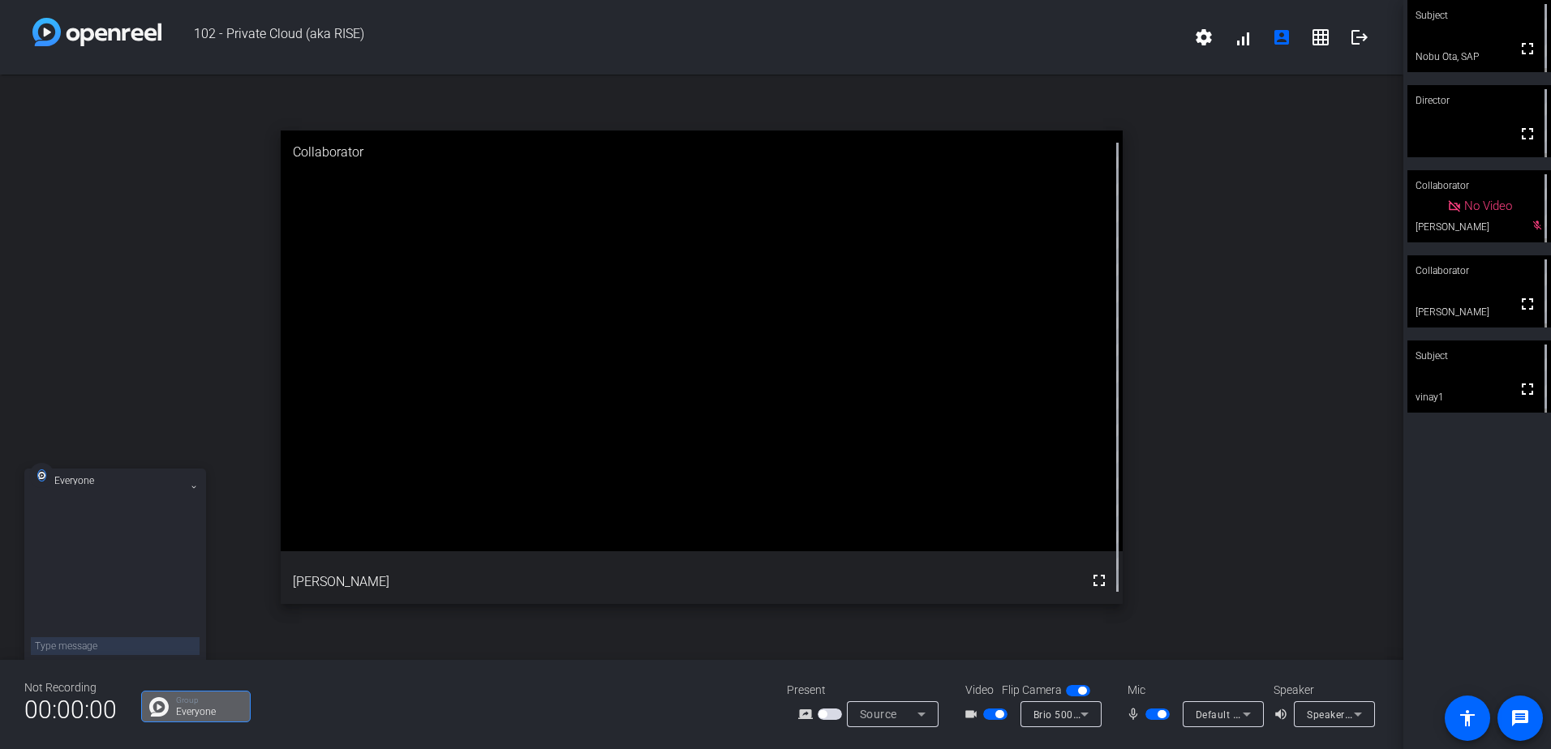
click at [113, 655] on textarea at bounding box center [115, 647] width 169 height 18
paste textarea "My suggestion? Start today. Please don’t wait. Take advantage of Joule and many…"
type textarea "My suggestion? Start today. Please don’t wait. Take advantage of Joule and many…"
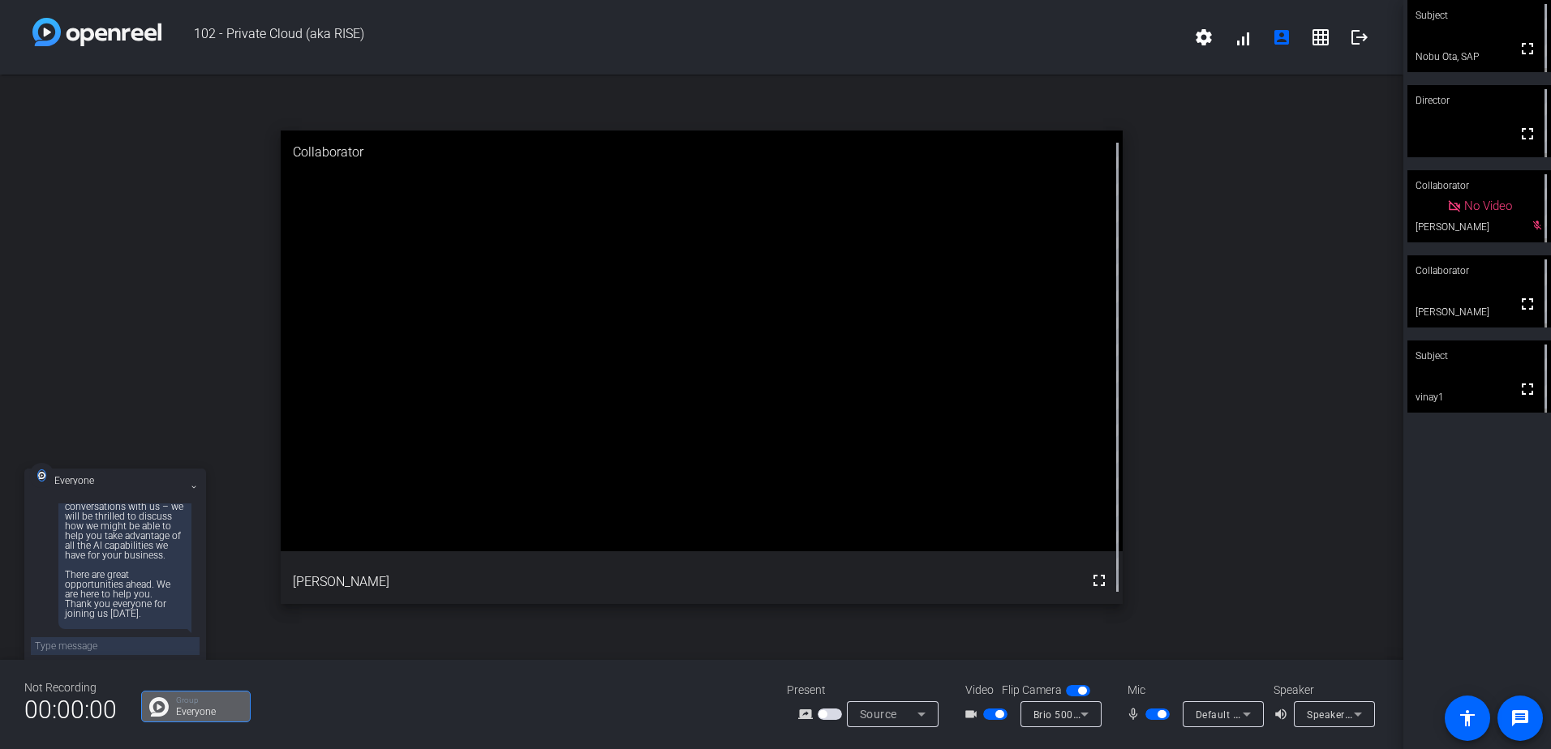
click at [84, 649] on textarea at bounding box center [115, 647] width 169 height 18
type textarea "W"
type textarea "T"
type textarea "With that, let me thank you Vinay for talking to me today."
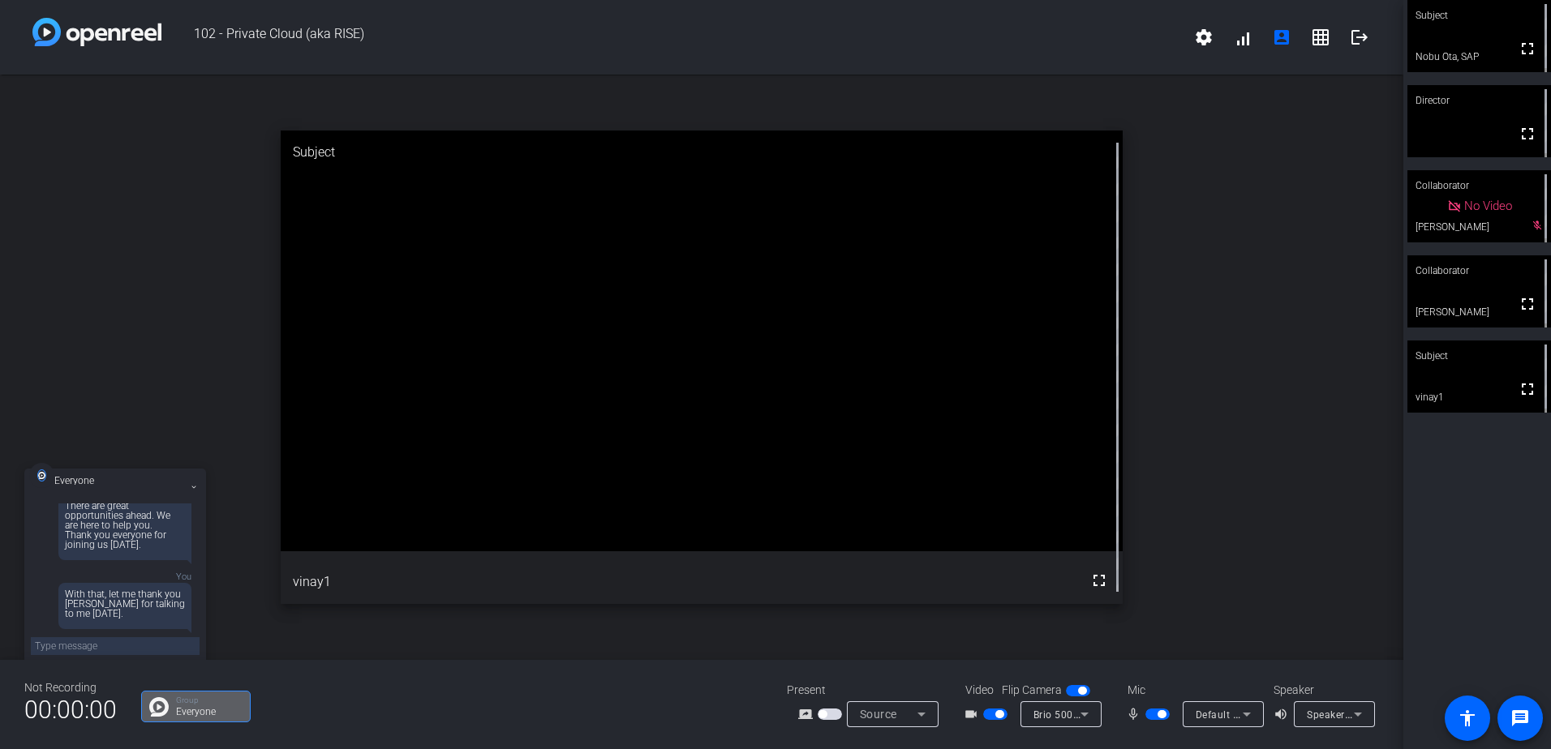
click at [1279, 469] on div "open_in_new Subject fullscreen vinay1" at bounding box center [701, 368] width 1403 height 586
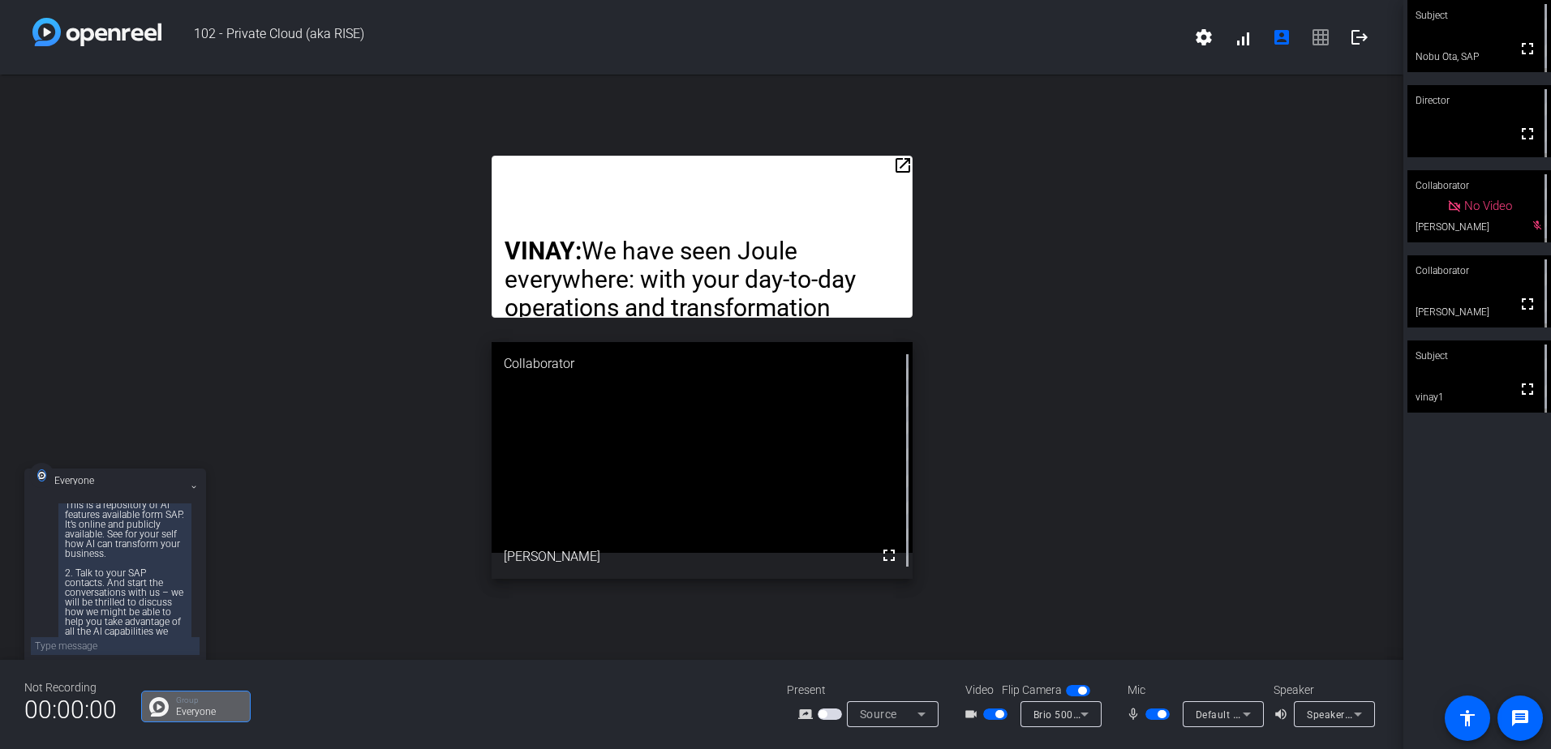
scroll to position [149, 0]
